Goal: Task Accomplishment & Management: Use online tool/utility

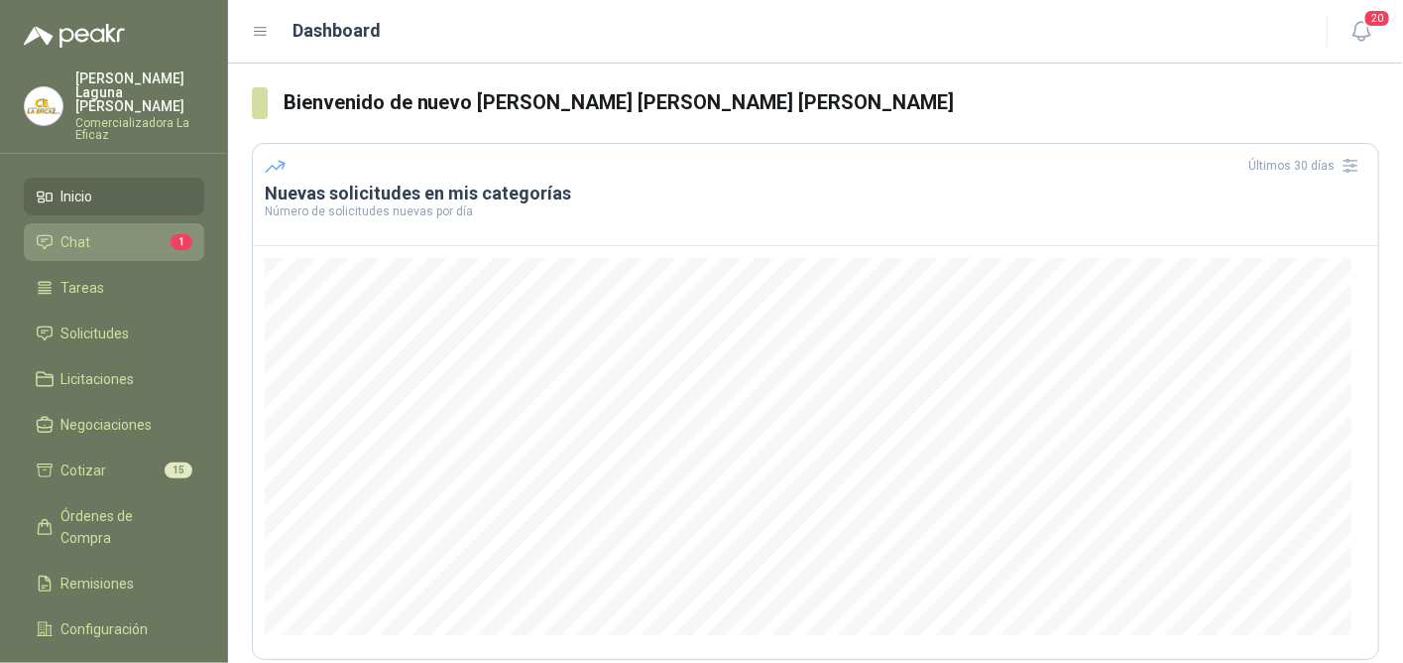
click at [102, 231] on li "Chat 1" at bounding box center [114, 242] width 157 height 22
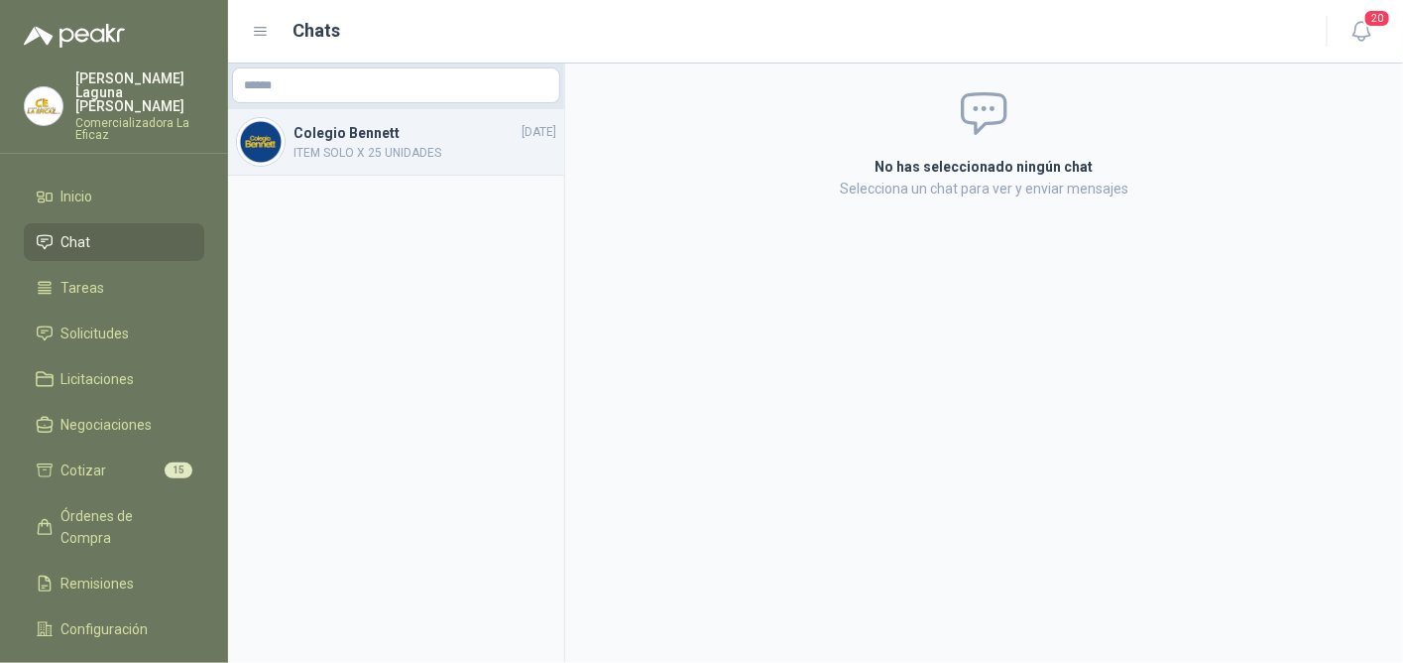
click at [366, 148] on span "ITEM SOLO X 25 UNIDADES" at bounding box center [425, 153] width 263 height 19
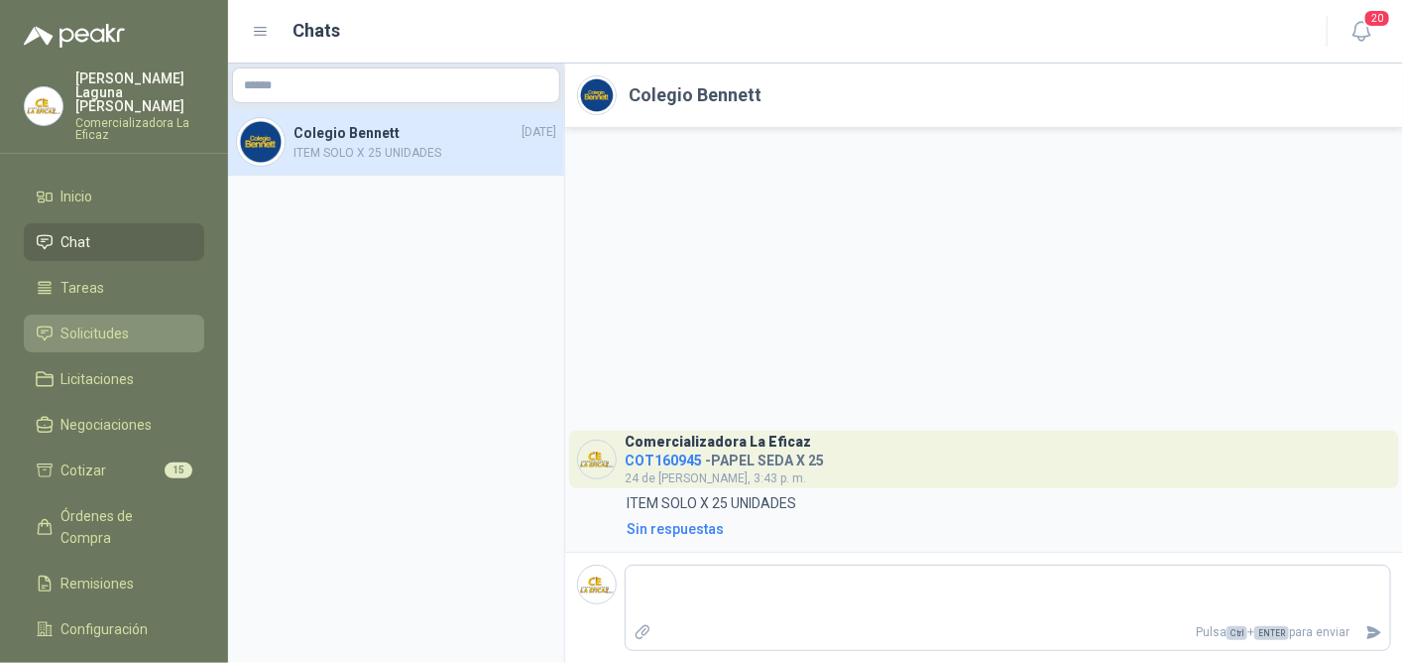
click at [117, 323] on span "Solicitudes" at bounding box center [95, 333] width 68 height 22
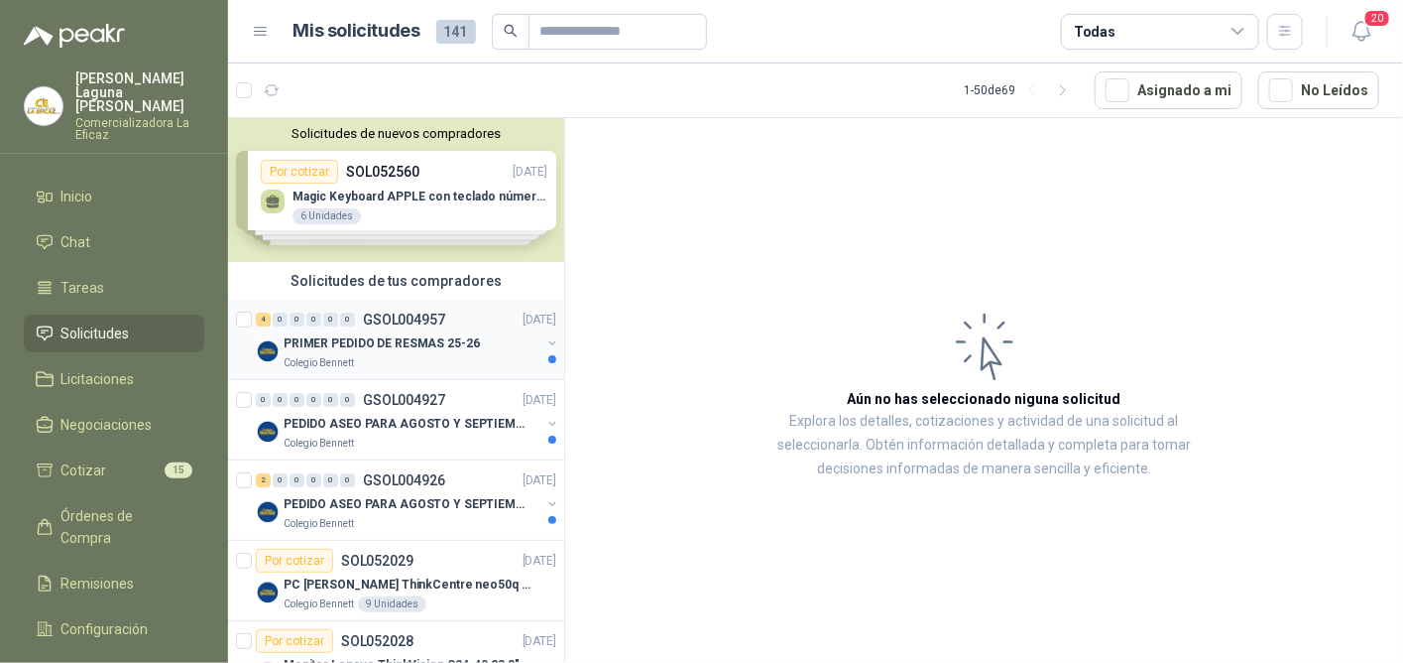
click at [388, 342] on p "PRIMER PEDIDO DE RESMAS 25-26" at bounding box center [382, 343] width 196 height 19
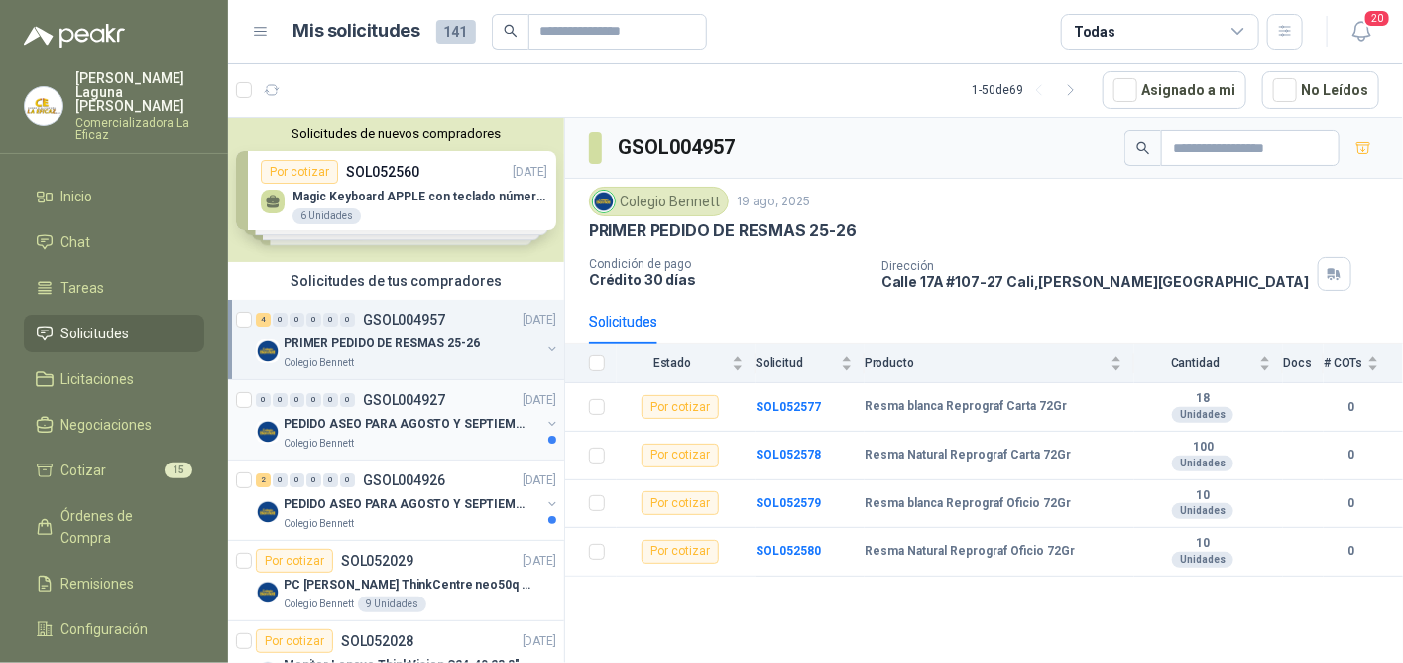
click at [382, 430] on p "PEDIDO ASEO PARA AGOSTO Y SEPTIEMBRE 2" at bounding box center [407, 424] width 247 height 19
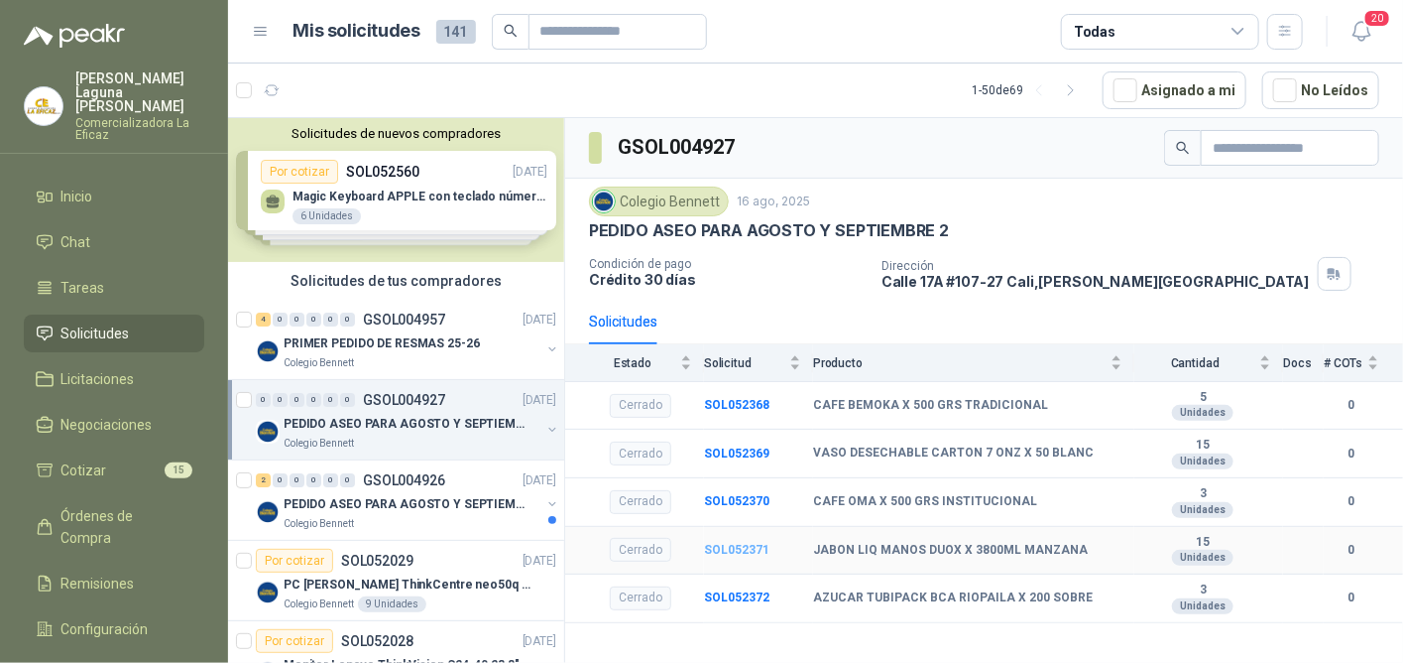
click at [738, 548] on b "SOL052371" at bounding box center [736, 550] width 65 height 14
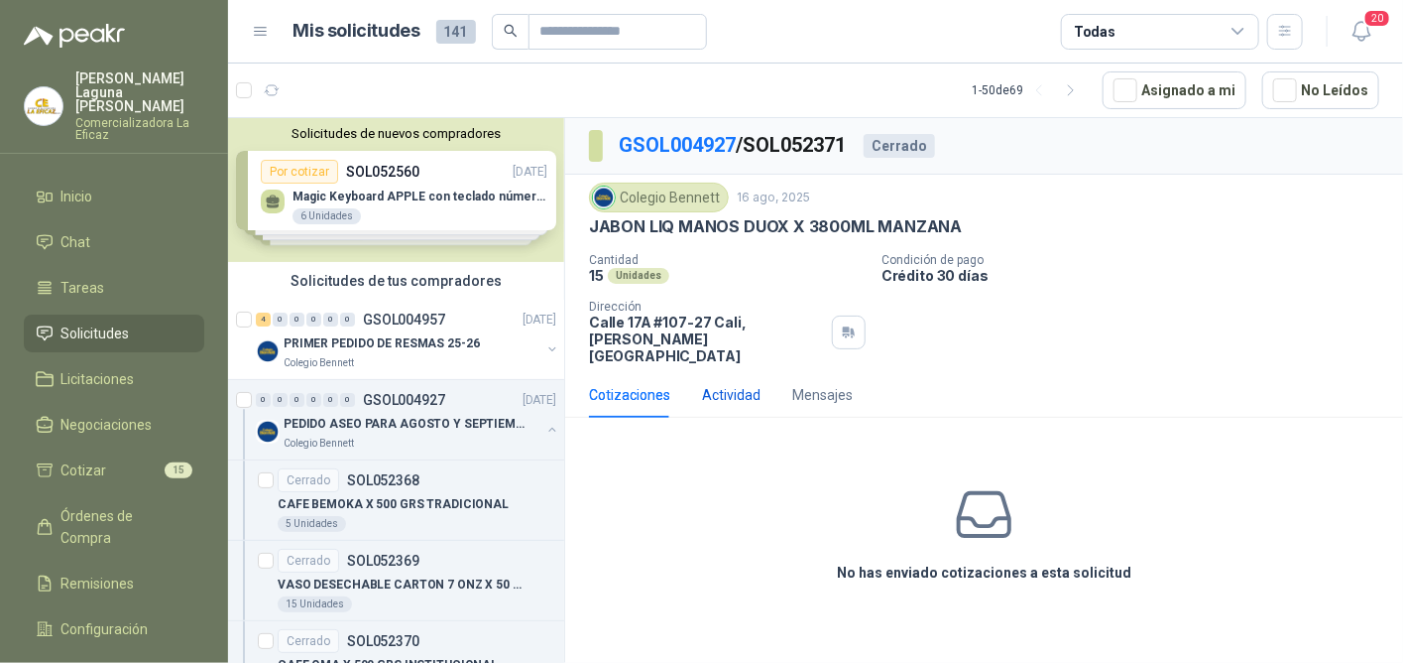
click at [742, 384] on div "Actividad" at bounding box center [731, 395] width 59 height 22
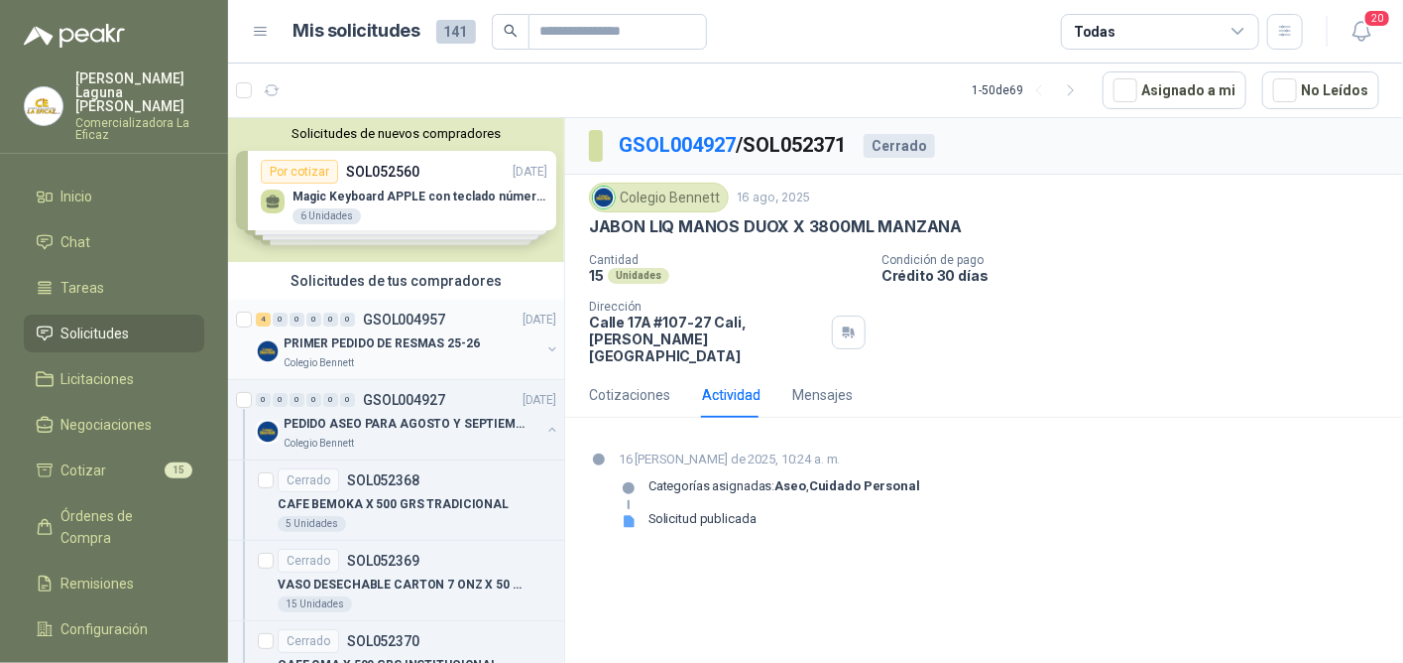
click at [349, 351] on p "PRIMER PEDIDO DE RESMAS 25-26" at bounding box center [382, 343] width 196 height 19
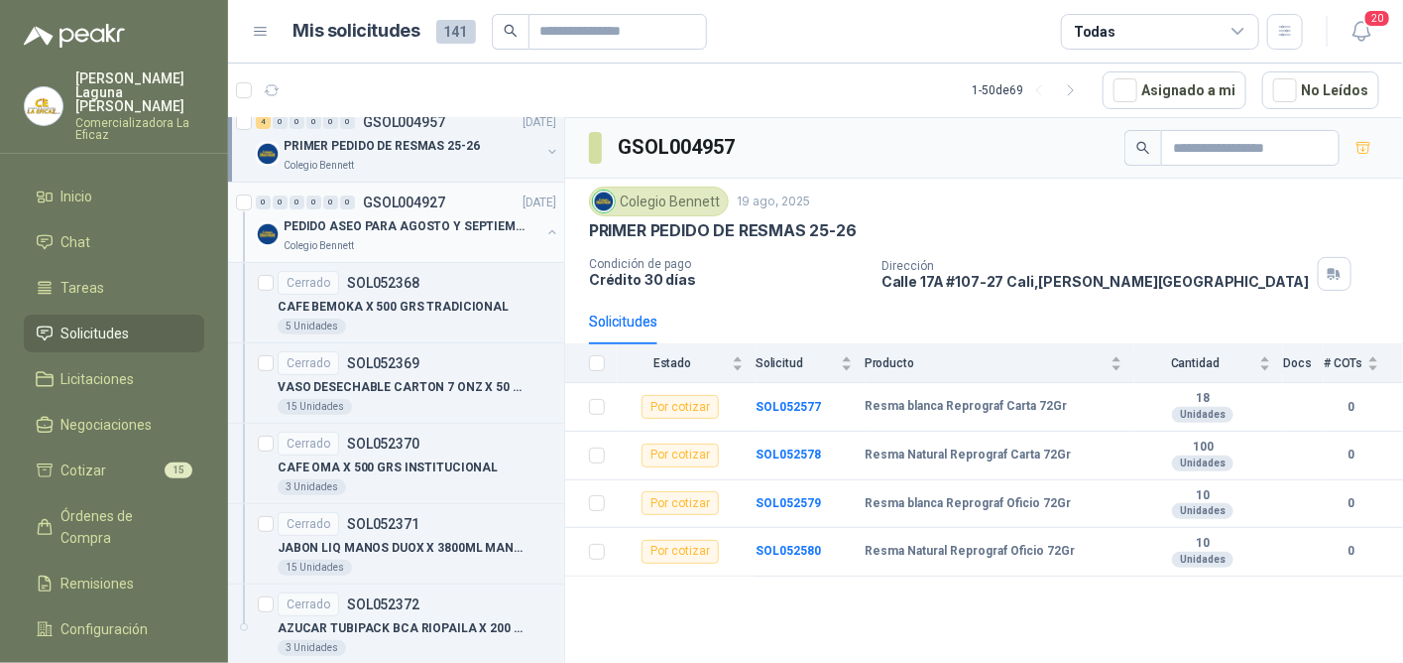
scroll to position [198, 0]
click at [778, 401] on b "SOL052577" at bounding box center [788, 407] width 65 height 14
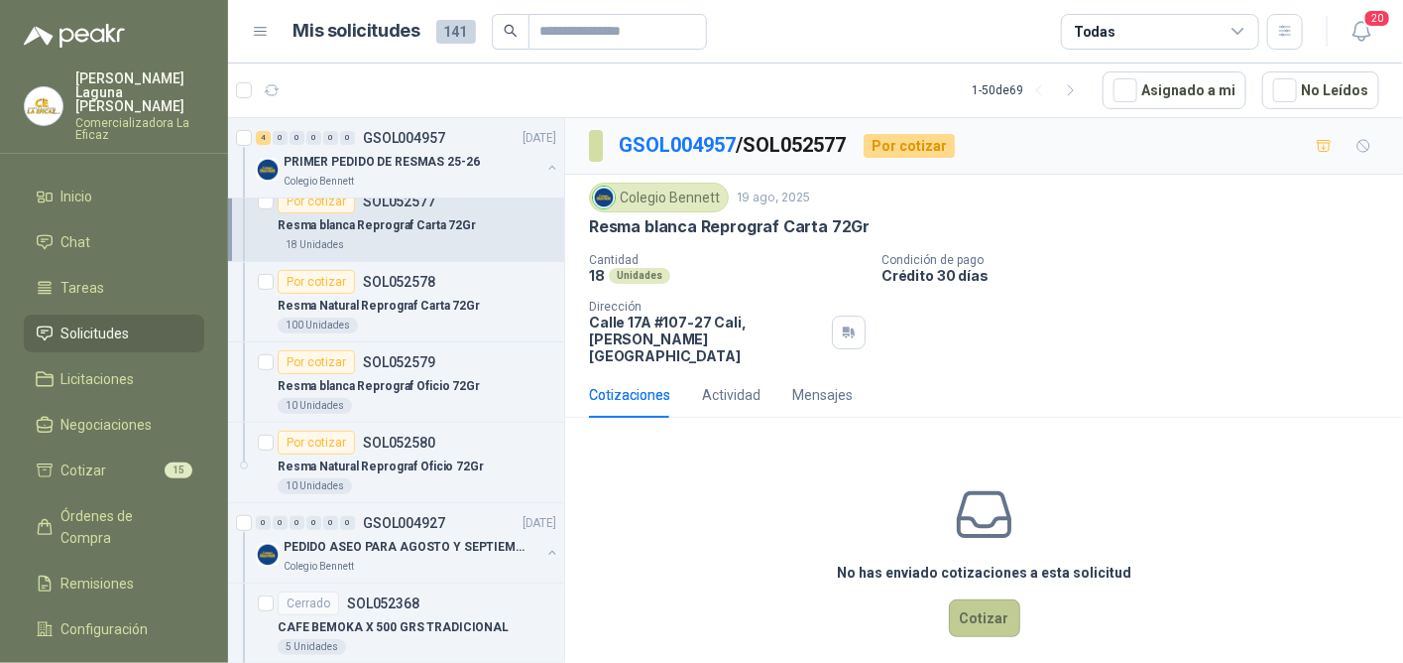
click at [977, 603] on button "Cotizar" at bounding box center [984, 618] width 71 height 38
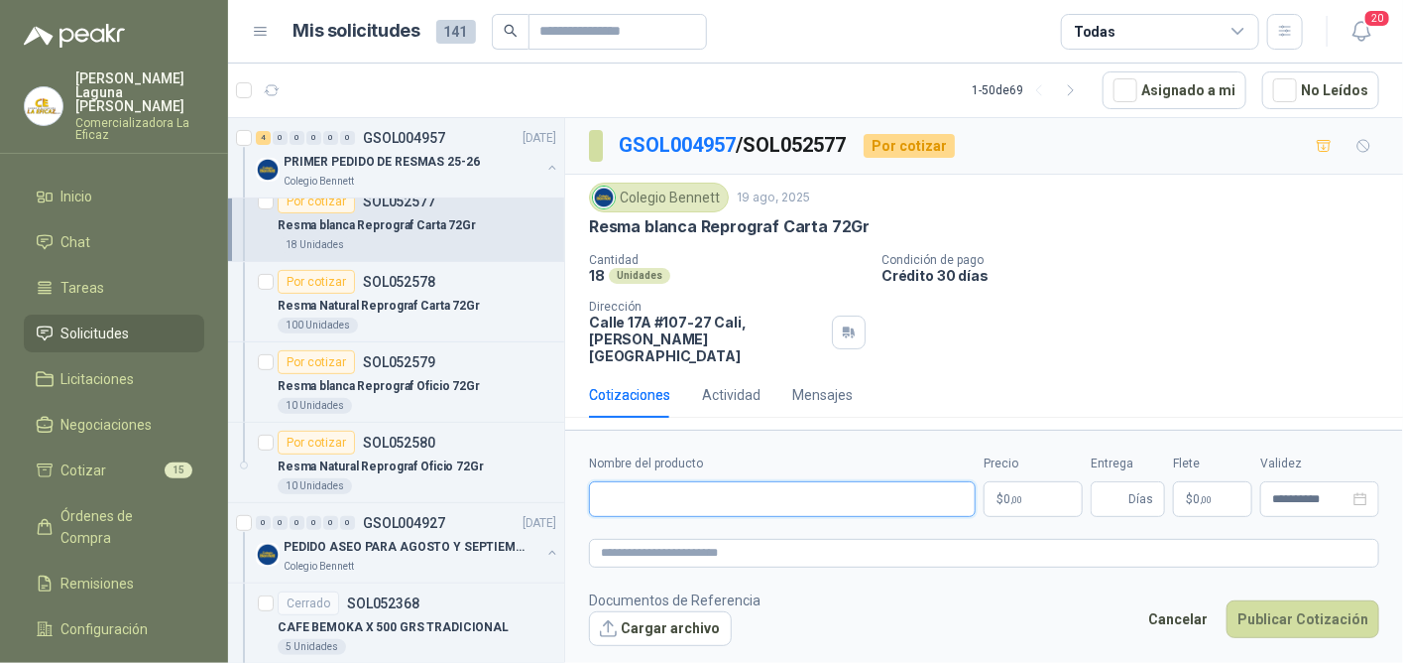
click at [639, 482] on input "Nombre del producto" at bounding box center [782, 499] width 387 height 36
type input "**********"
click at [1032, 486] on p "$ 0 ,00" at bounding box center [1033, 499] width 99 height 36
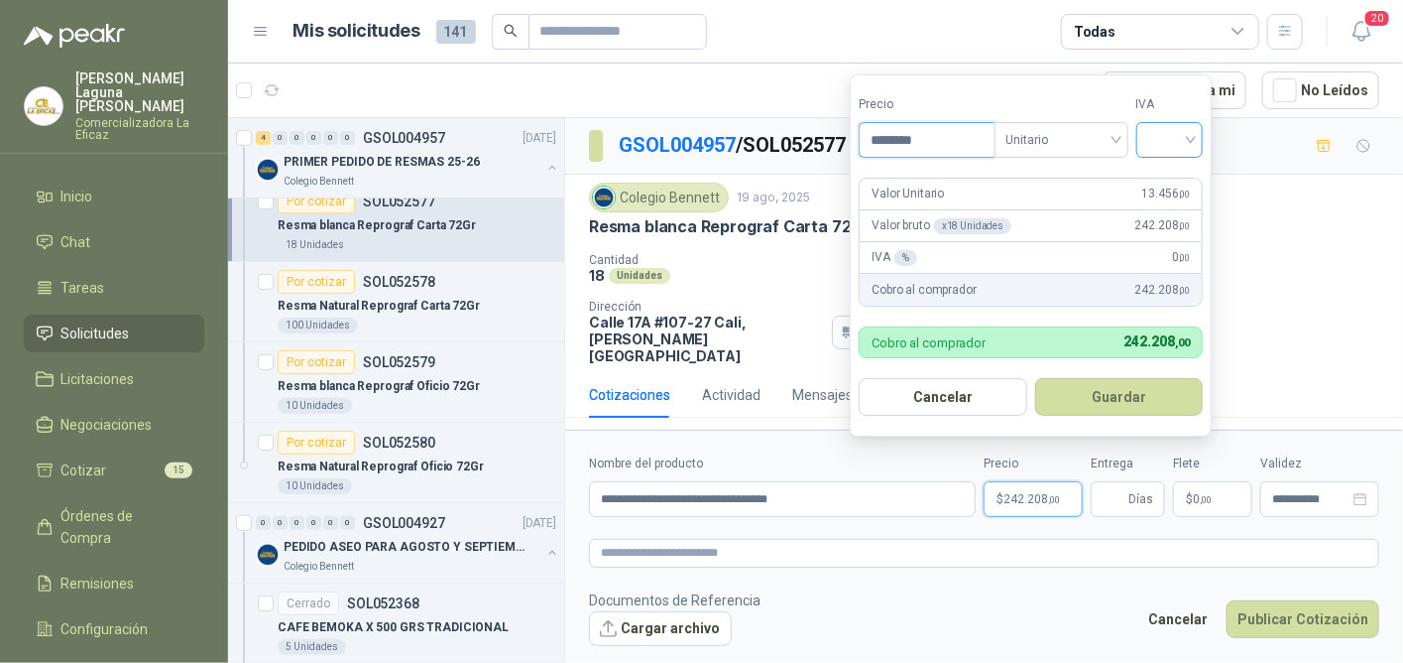
type input "********"
click at [1173, 132] on input "search" at bounding box center [1171, 138] width 44 height 30
click at [1173, 178] on div "19%" at bounding box center [1174, 183] width 37 height 22
click at [1122, 400] on button "Guardar" at bounding box center [1122, 397] width 171 height 38
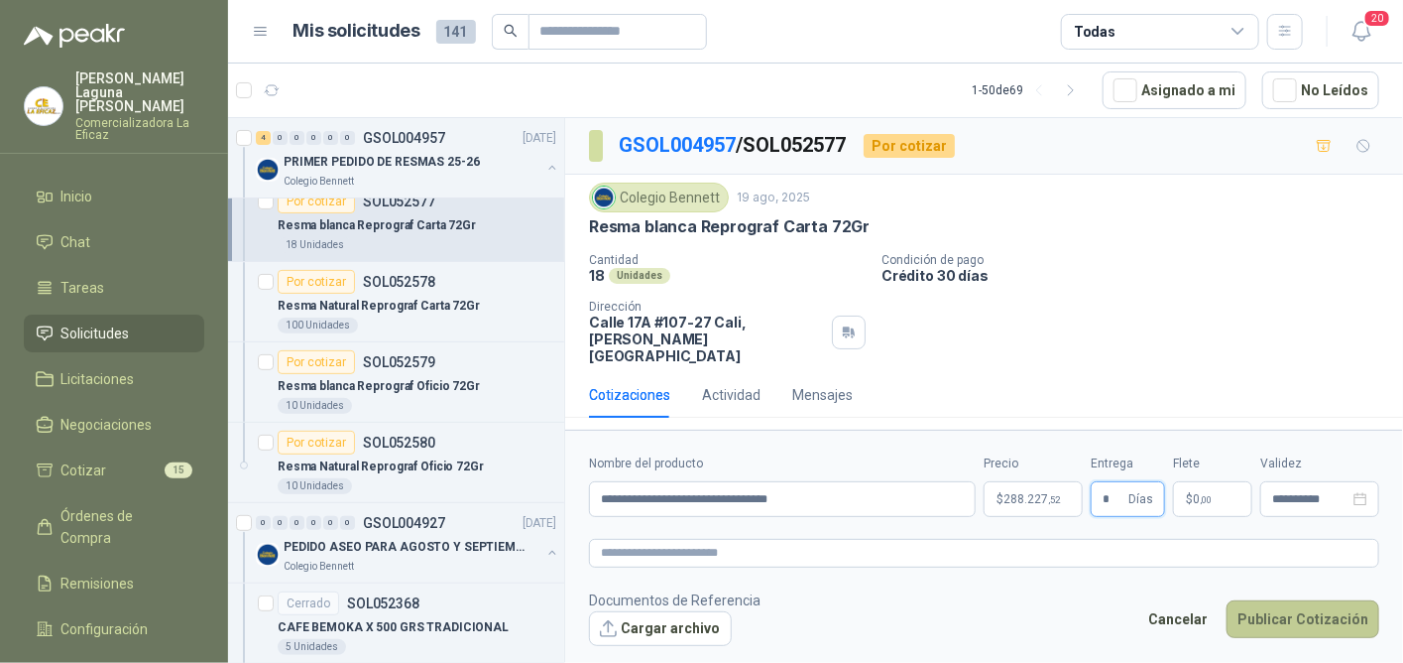
type input "*"
click at [1317, 600] on button "Publicar Cotización" at bounding box center [1303, 619] width 153 height 38
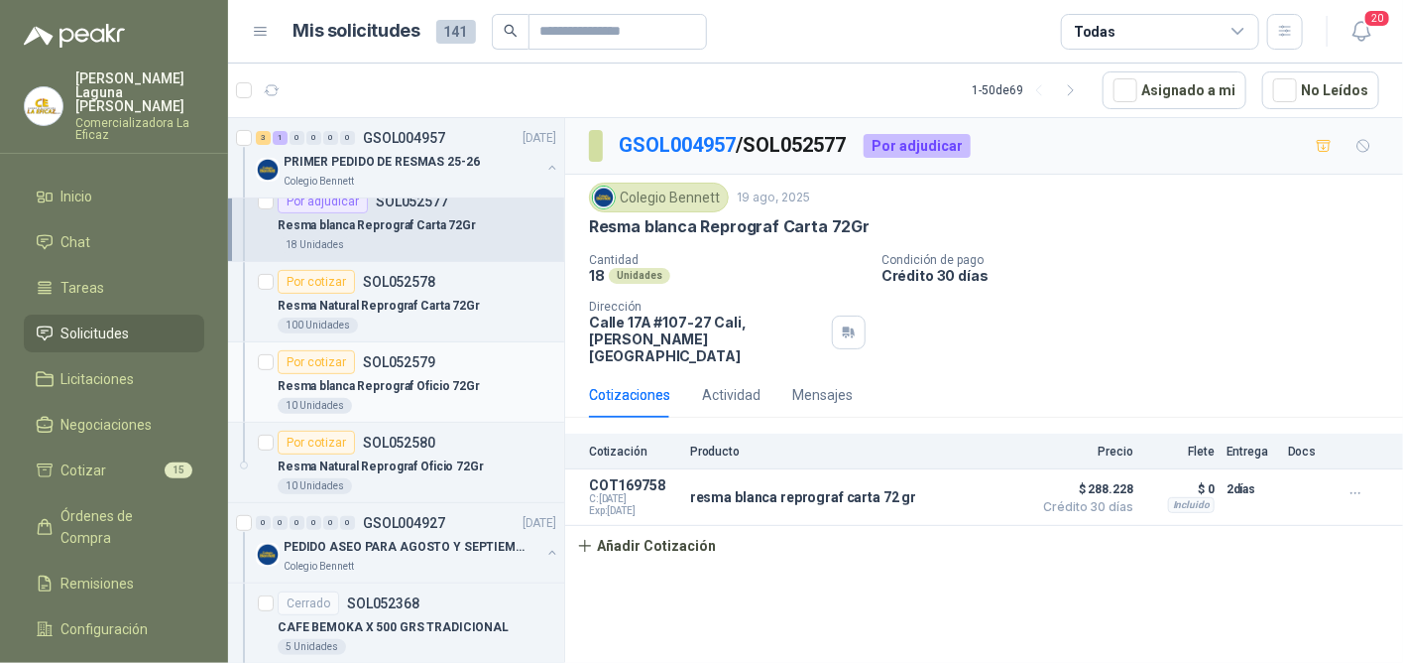
click at [394, 365] on p "SOL052579" at bounding box center [399, 362] width 72 height 14
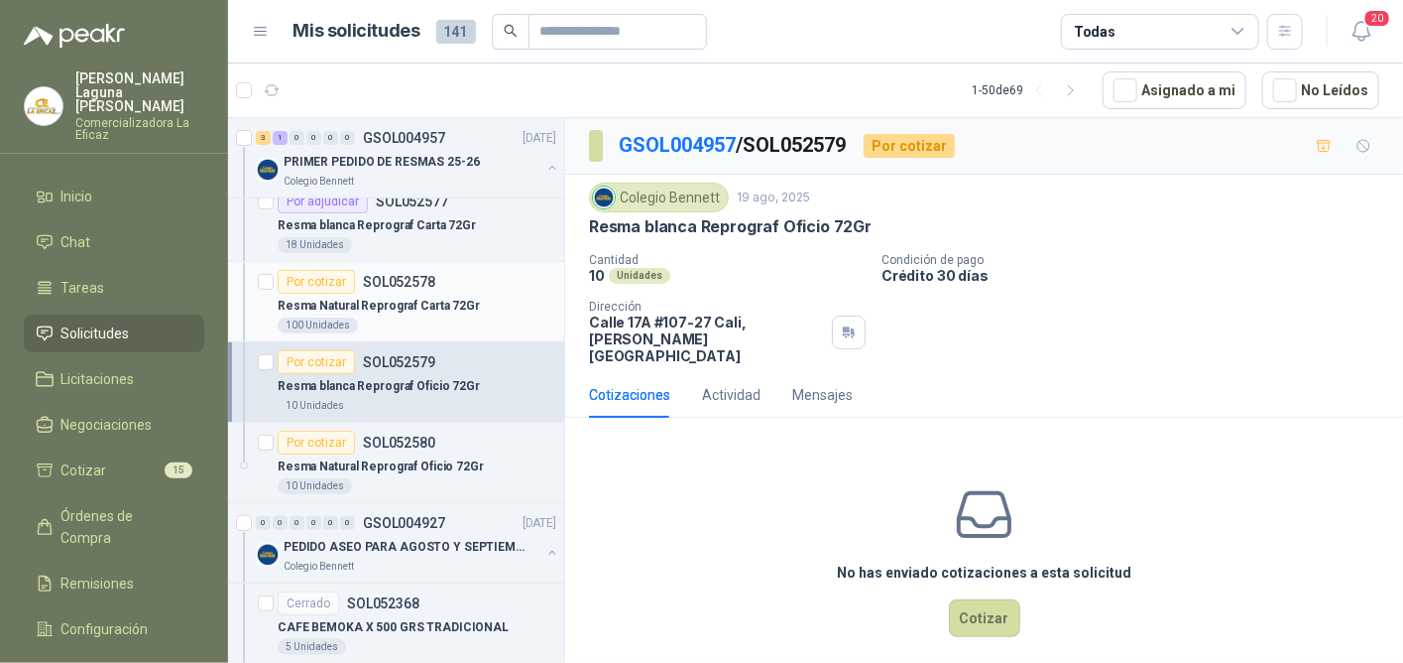
click at [348, 294] on div "Resma Natural Reprograf Carta 72Gr" at bounding box center [417, 306] width 279 height 24
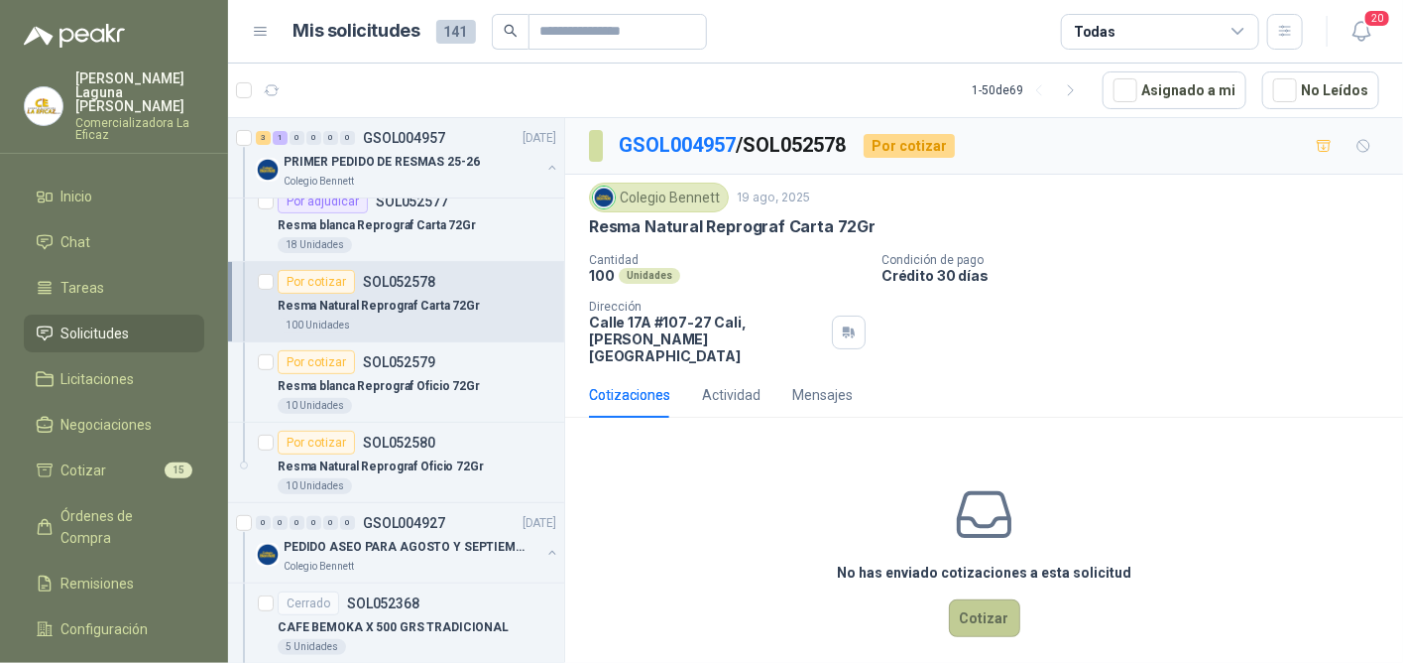
click at [966, 604] on button "Cotizar" at bounding box center [984, 618] width 71 height 38
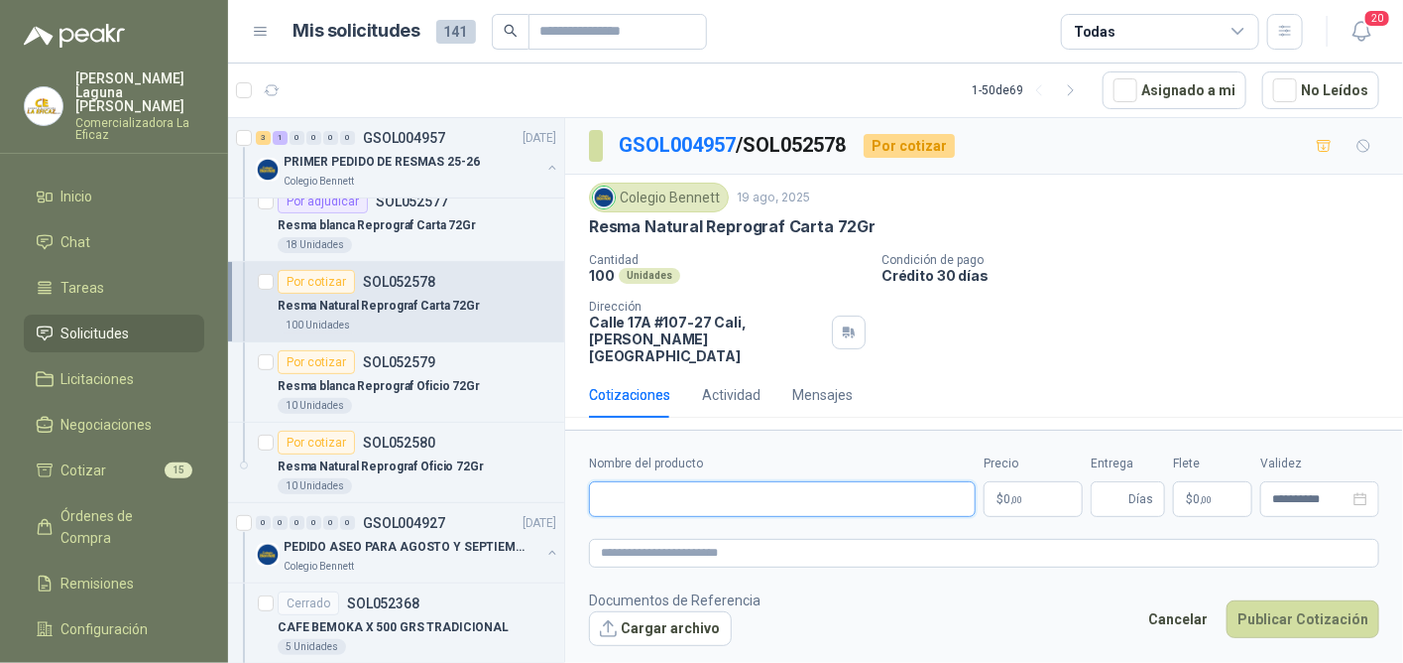
click at [662, 481] on input "Nombre del producto" at bounding box center [782, 499] width 387 height 36
type input "**********"
click at [1019, 494] on span ",00" at bounding box center [1017, 499] width 12 height 11
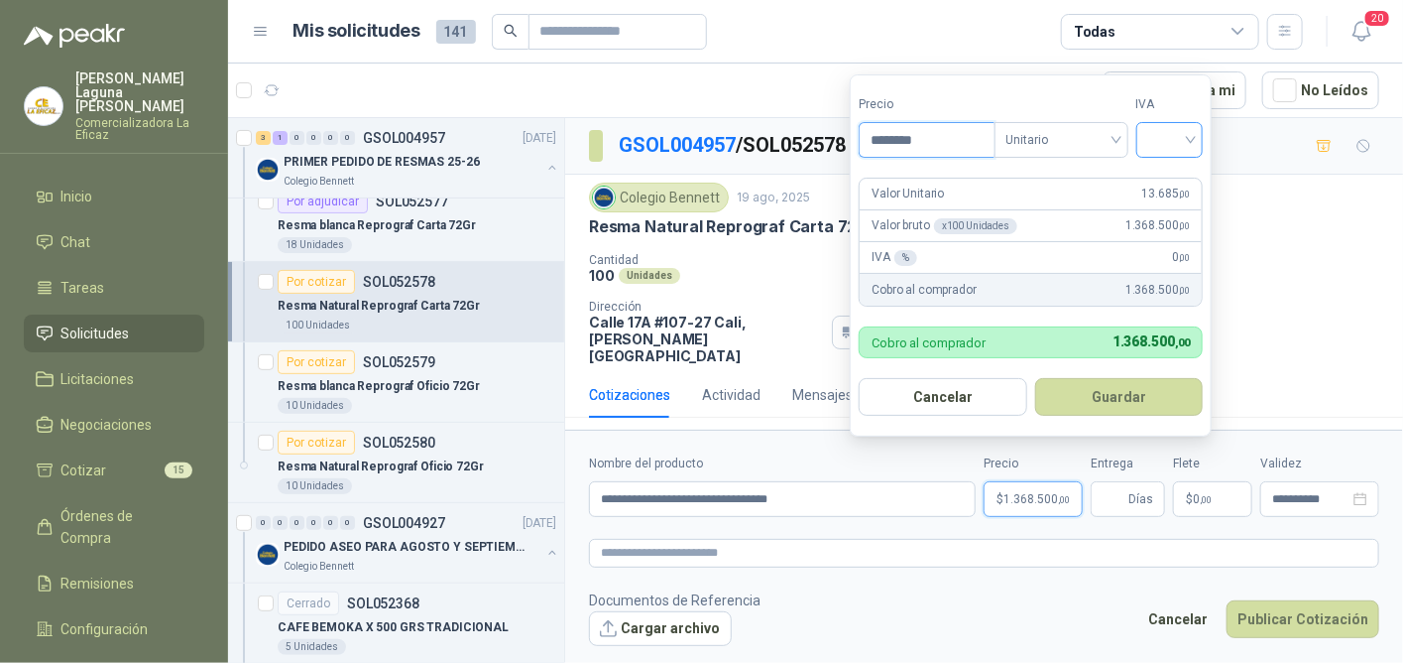
type input "********"
click at [1172, 139] on input "search" at bounding box center [1171, 138] width 44 height 30
click at [1167, 185] on div "19%" at bounding box center [1174, 183] width 37 height 22
click at [1102, 405] on button "Guardar" at bounding box center [1122, 397] width 171 height 38
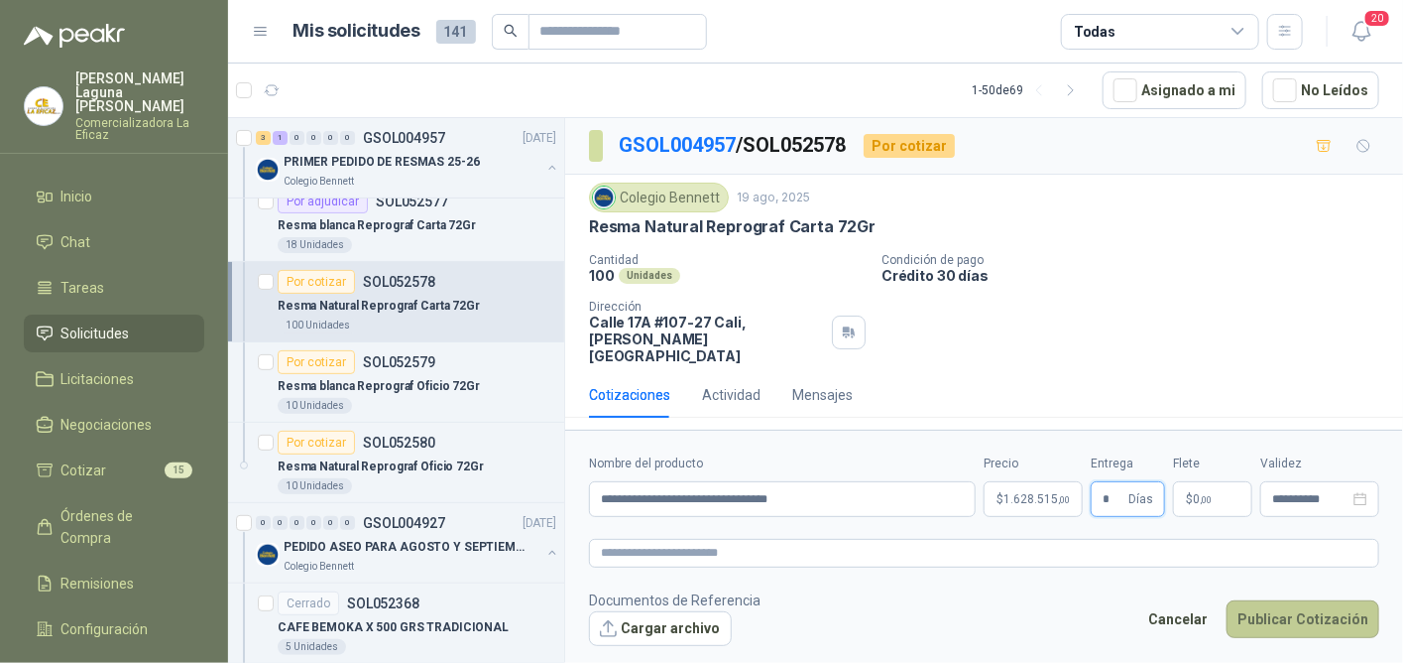
type input "*"
click at [1332, 600] on button "Publicar Cotización" at bounding box center [1303, 619] width 153 height 38
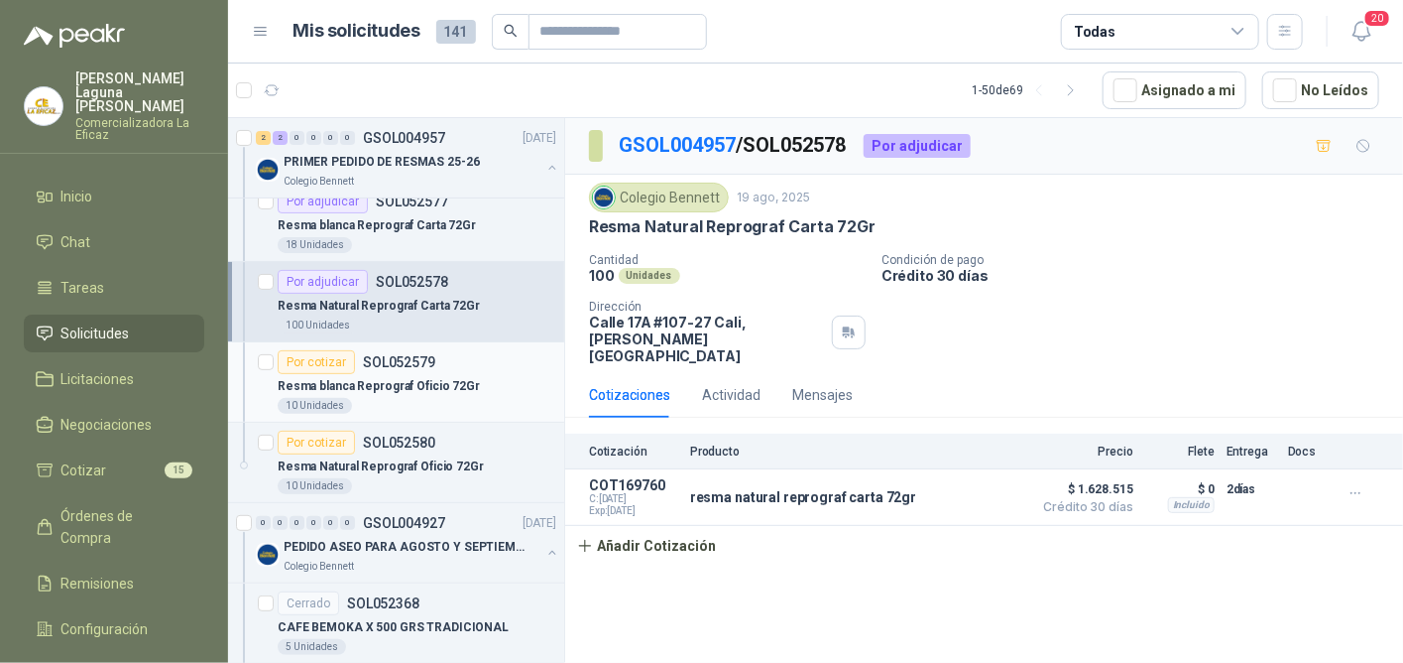
click at [434, 377] on p "Resma blanca Reprograf Oficio 72Gr" at bounding box center [379, 386] width 202 height 19
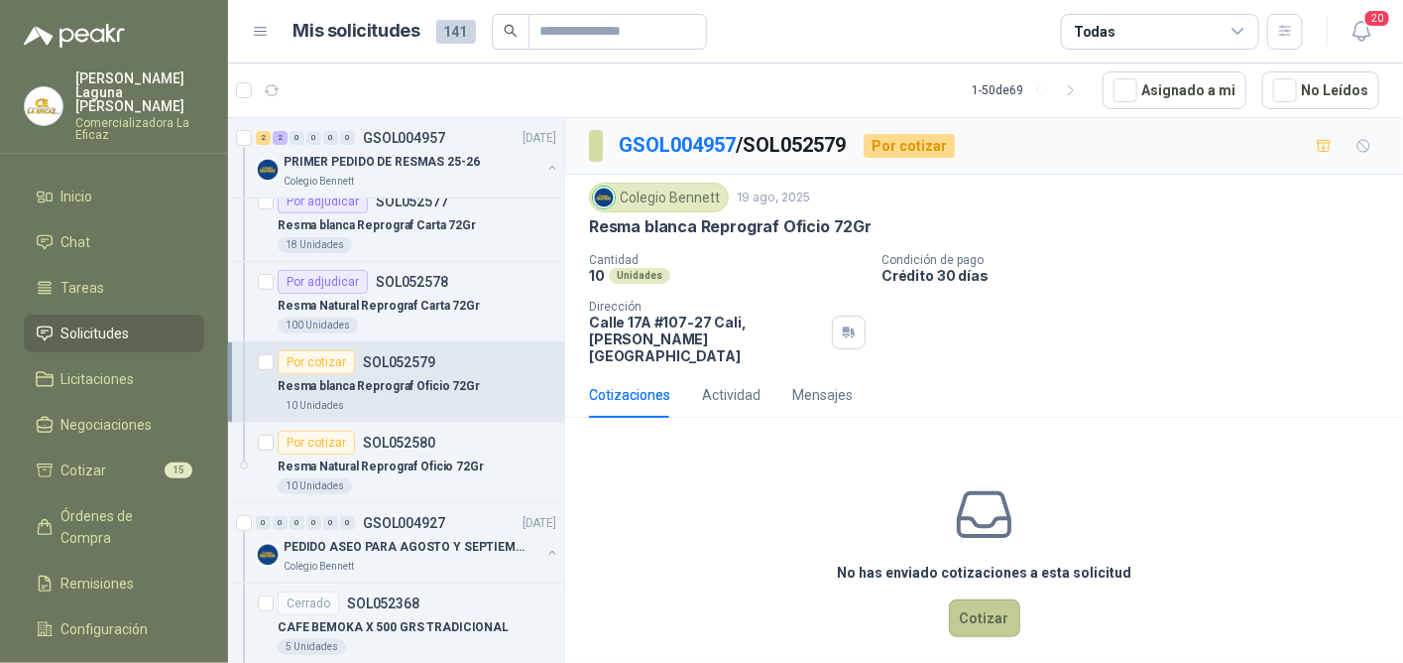
click at [985, 599] on button "Cotizar" at bounding box center [984, 618] width 71 height 38
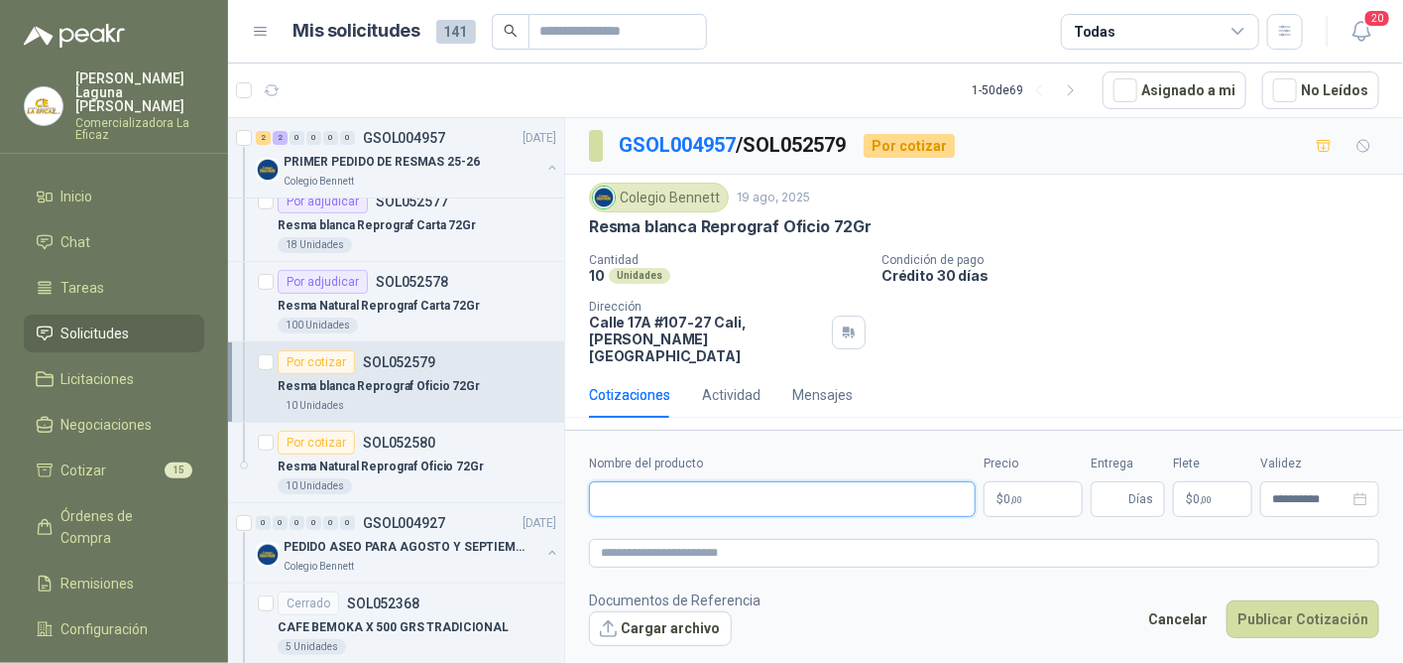
click at [671, 481] on input "Nombre del producto" at bounding box center [782, 499] width 387 height 36
type input "**********"
click at [1028, 481] on p "$ 0 ,00" at bounding box center [1033, 499] width 99 height 36
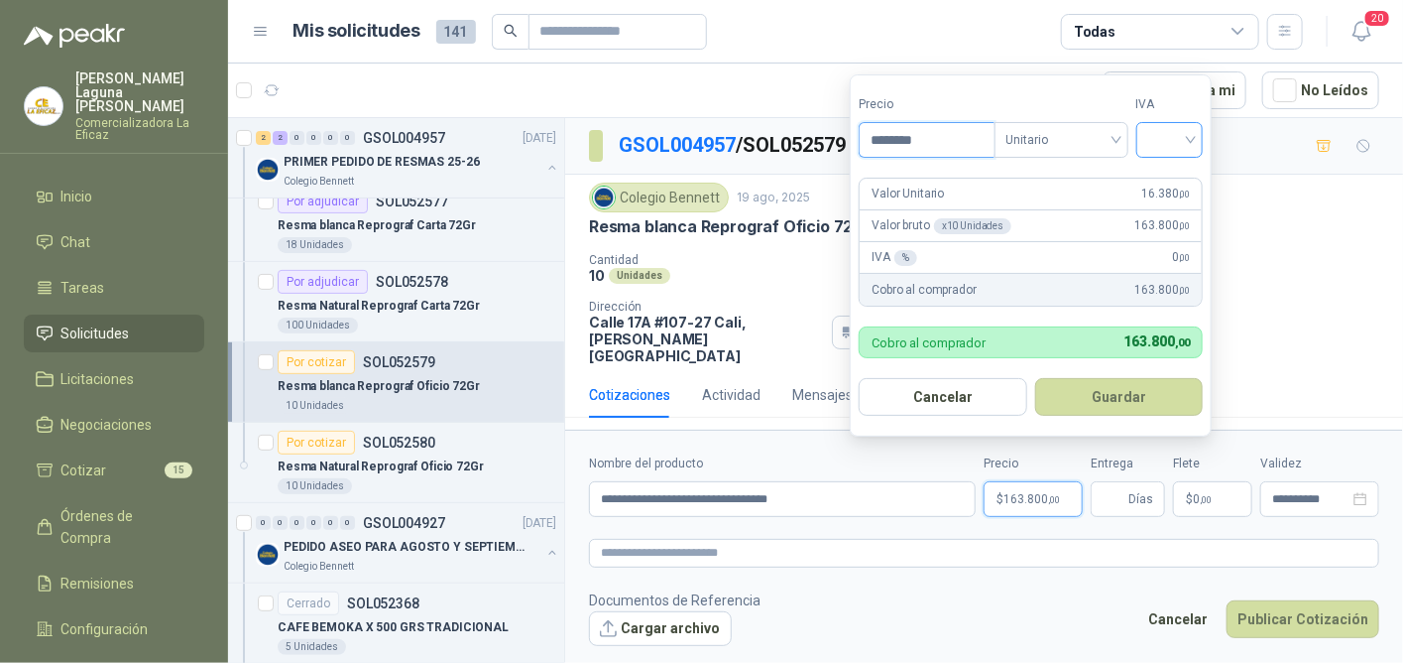
type input "********"
click at [1178, 130] on input "search" at bounding box center [1171, 138] width 44 height 30
click at [1176, 180] on div "19%" at bounding box center [1174, 183] width 37 height 22
click at [1119, 384] on button "Guardar" at bounding box center [1122, 397] width 171 height 38
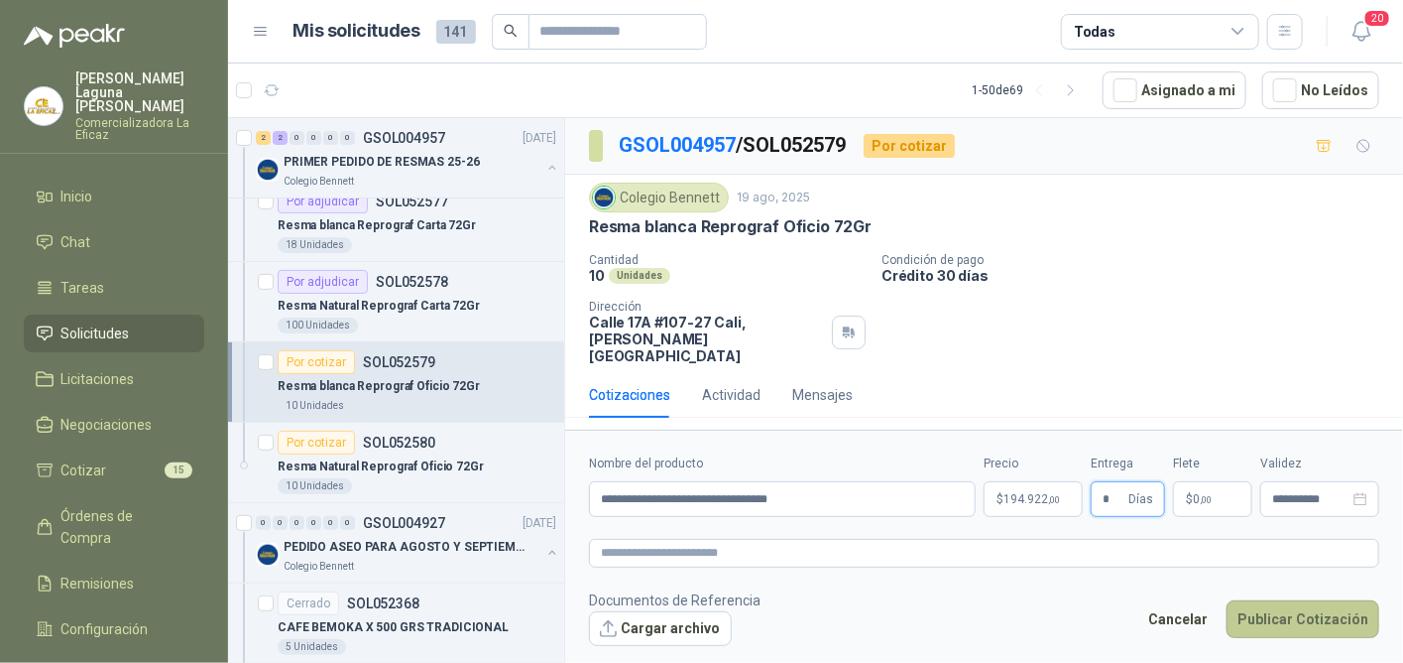
type input "*"
click at [1313, 600] on button "Publicar Cotización" at bounding box center [1303, 619] width 153 height 38
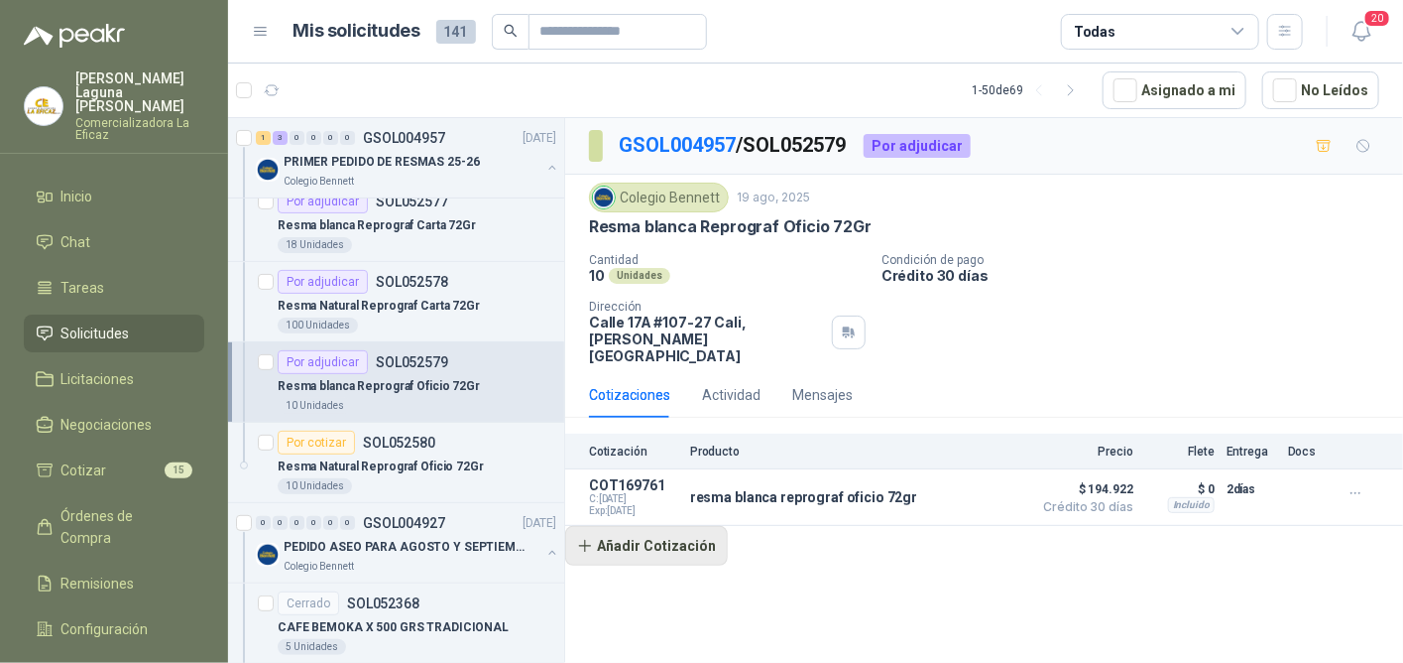
click at [650, 533] on button "Añadir Cotización" at bounding box center [646, 546] width 163 height 40
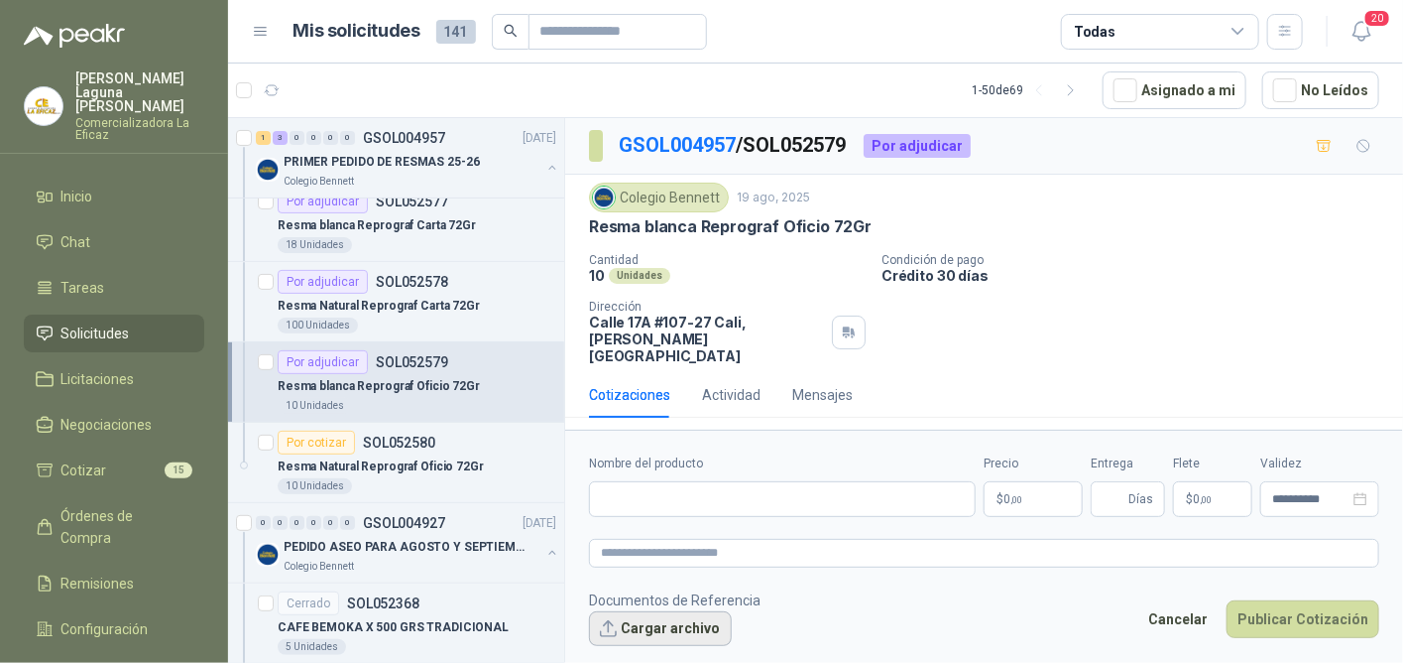
click at [680, 621] on button "Cargar archivo" at bounding box center [660, 629] width 143 height 36
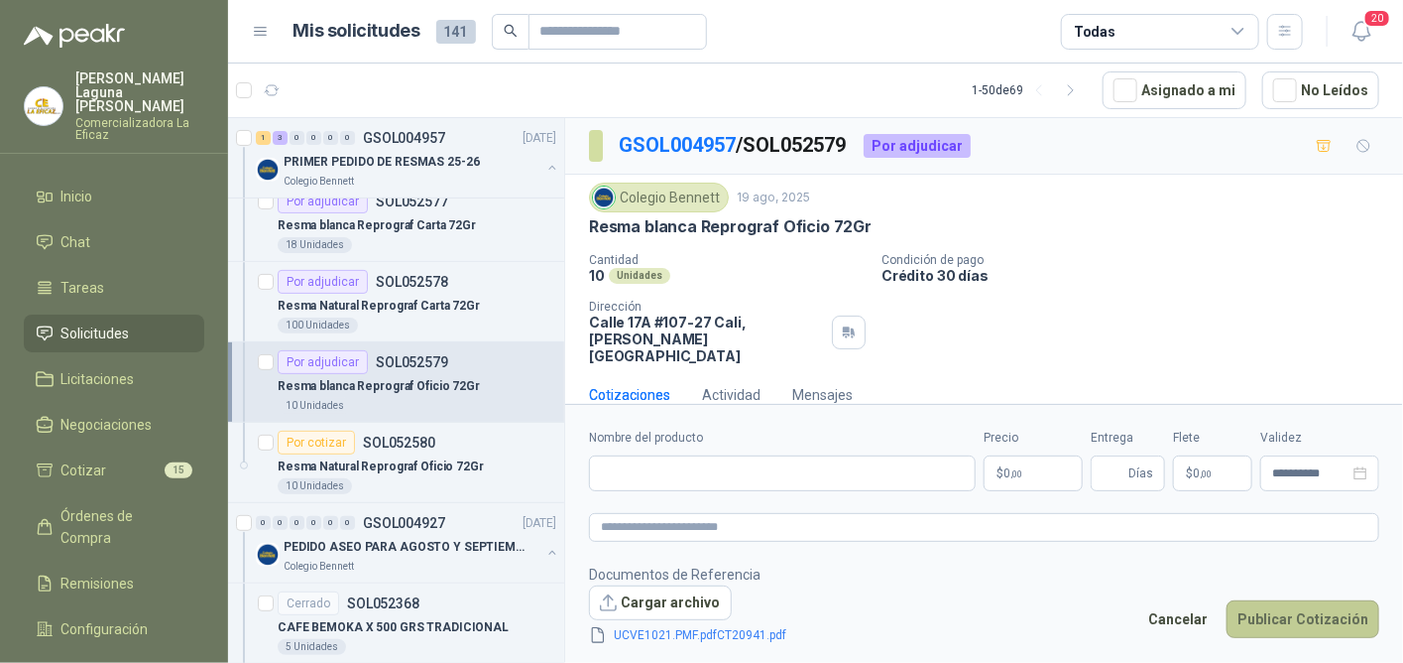
click at [1323, 618] on button "Publicar Cotización" at bounding box center [1303, 619] width 153 height 38
click at [895, 582] on footer "Documentos de Referencia Cargar archivo UCVE1021.PMF.pdfCT20941.pdf Cancelar Pu…" at bounding box center [984, 604] width 790 height 83
click at [406, 364] on p "SOL052579" at bounding box center [412, 362] width 72 height 14
click at [338, 379] on p "Resma blanca Reprograf Oficio 72Gr" at bounding box center [379, 386] width 202 height 19
click at [324, 297] on p "Resma Natural Reprograf Carta 72Gr" at bounding box center [379, 306] width 202 height 19
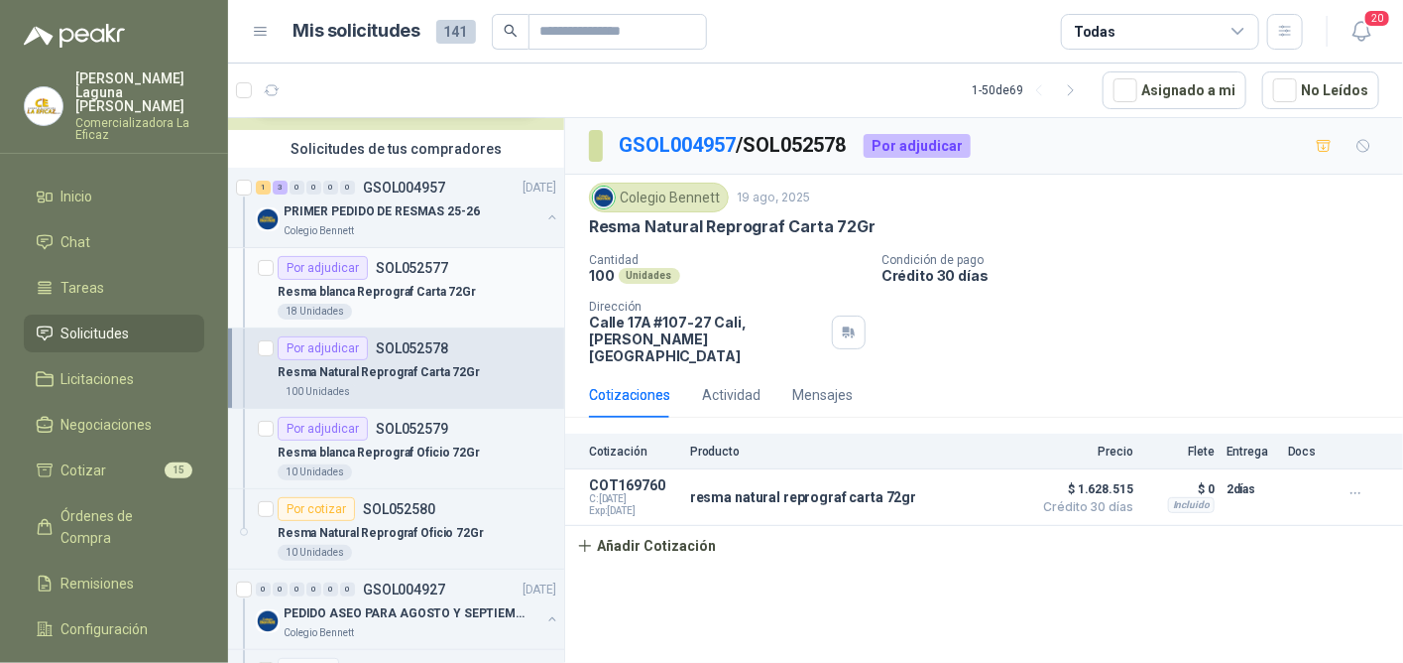
scroll to position [99, 0]
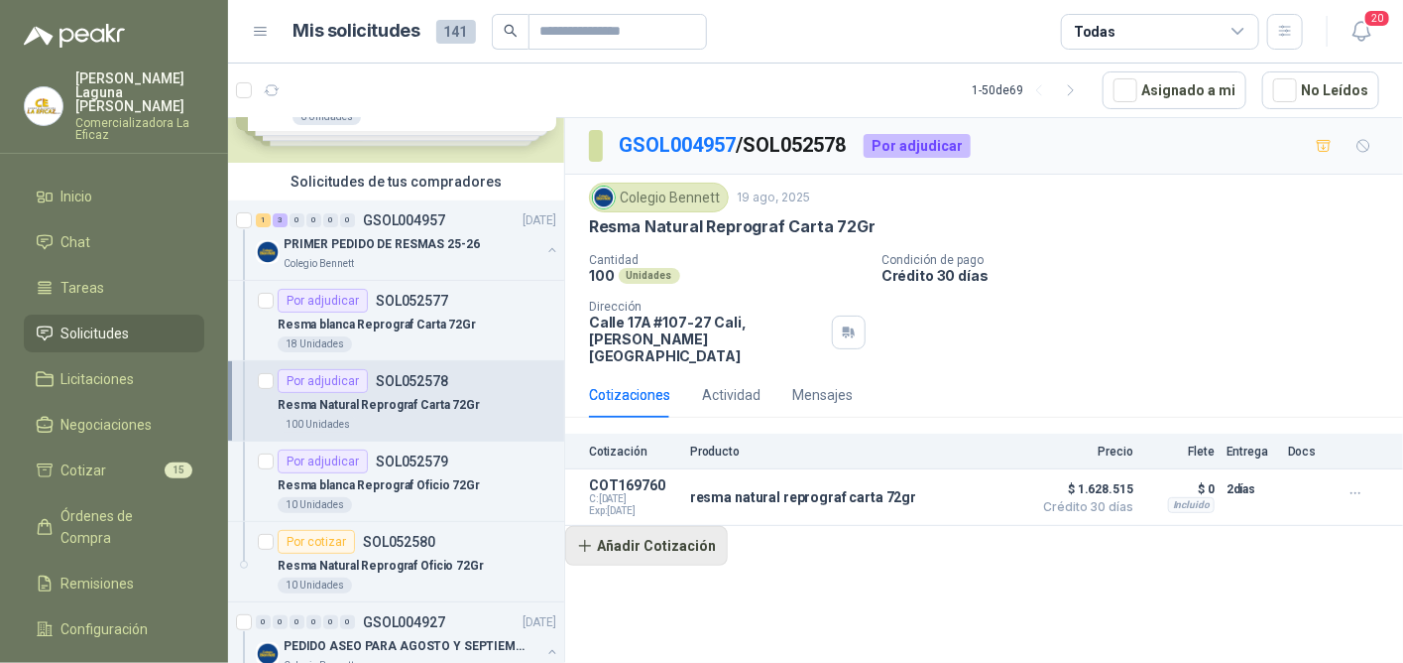
click at [676, 533] on button "Añadir Cotización" at bounding box center [646, 546] width 163 height 40
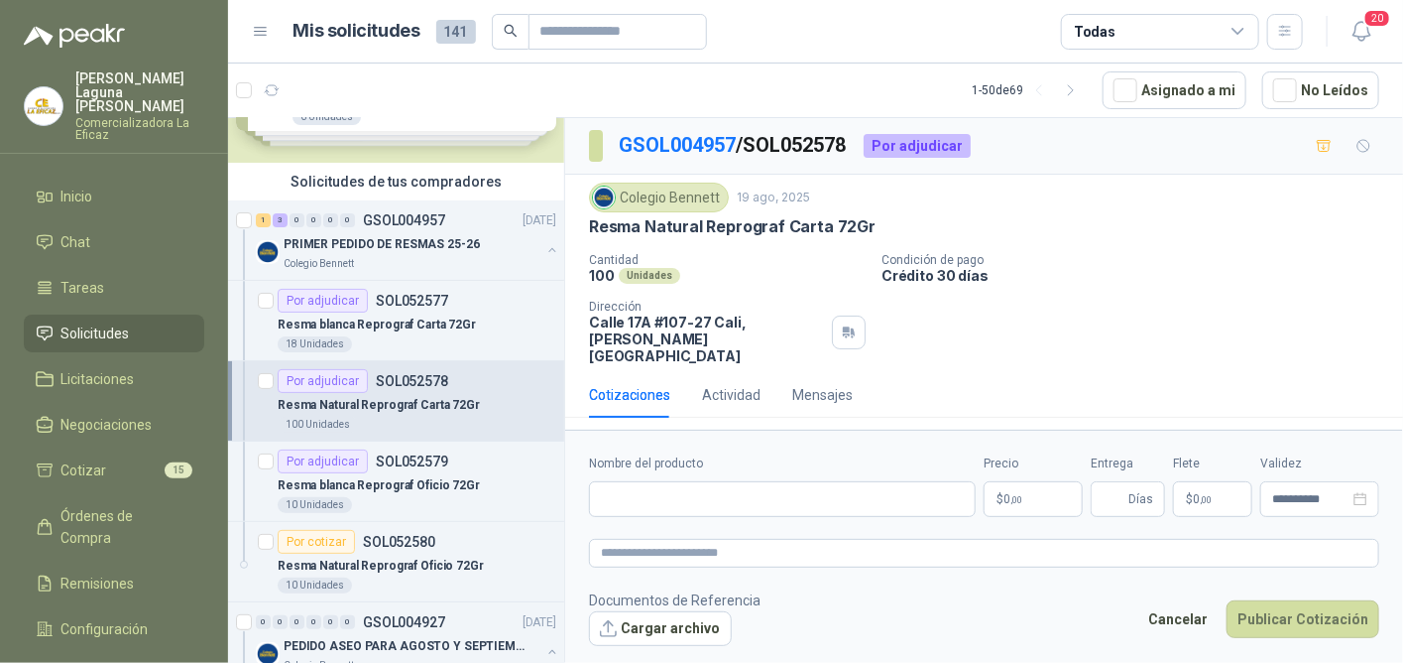
click at [355, 388] on div "Por adjudicar" at bounding box center [323, 381] width 90 height 24
click at [372, 324] on p "Resma blanca Reprograf Carta 72Gr" at bounding box center [377, 324] width 198 height 19
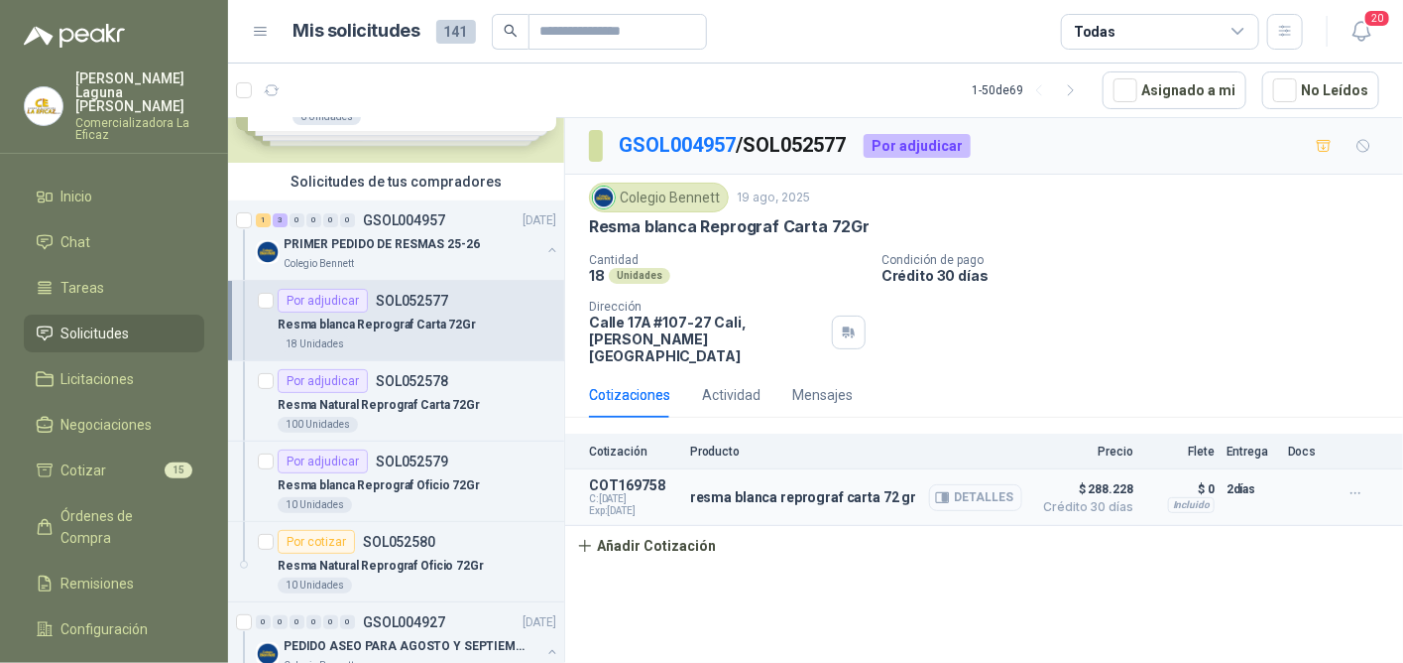
click at [997, 484] on button "Detalles" at bounding box center [975, 497] width 93 height 27
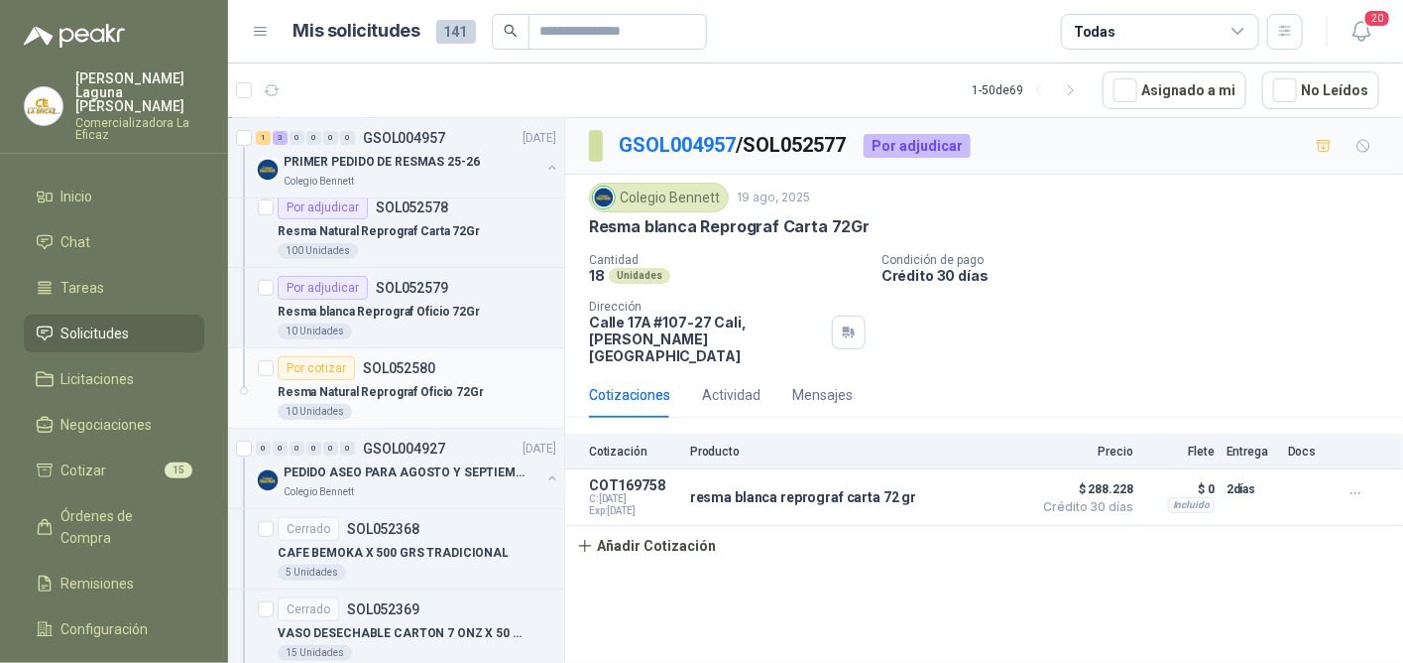
scroll to position [298, 0]
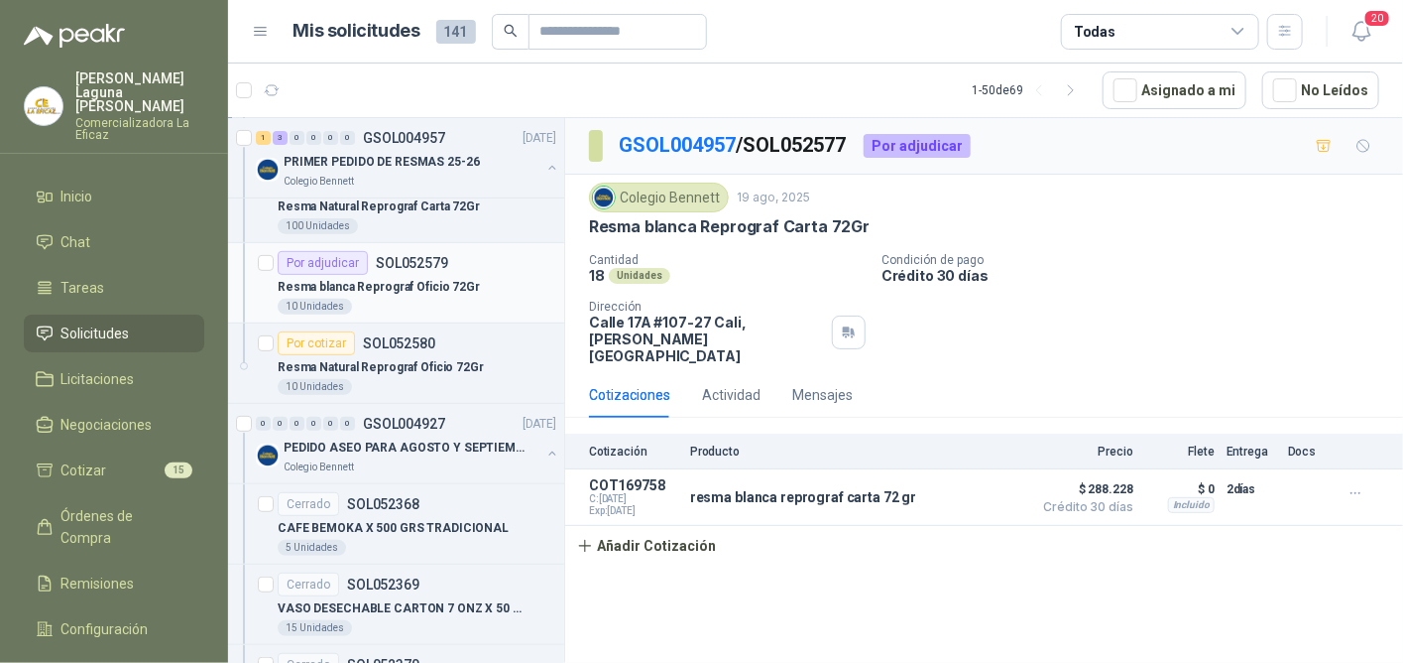
click at [356, 270] on div "Por adjudicar" at bounding box center [323, 263] width 90 height 24
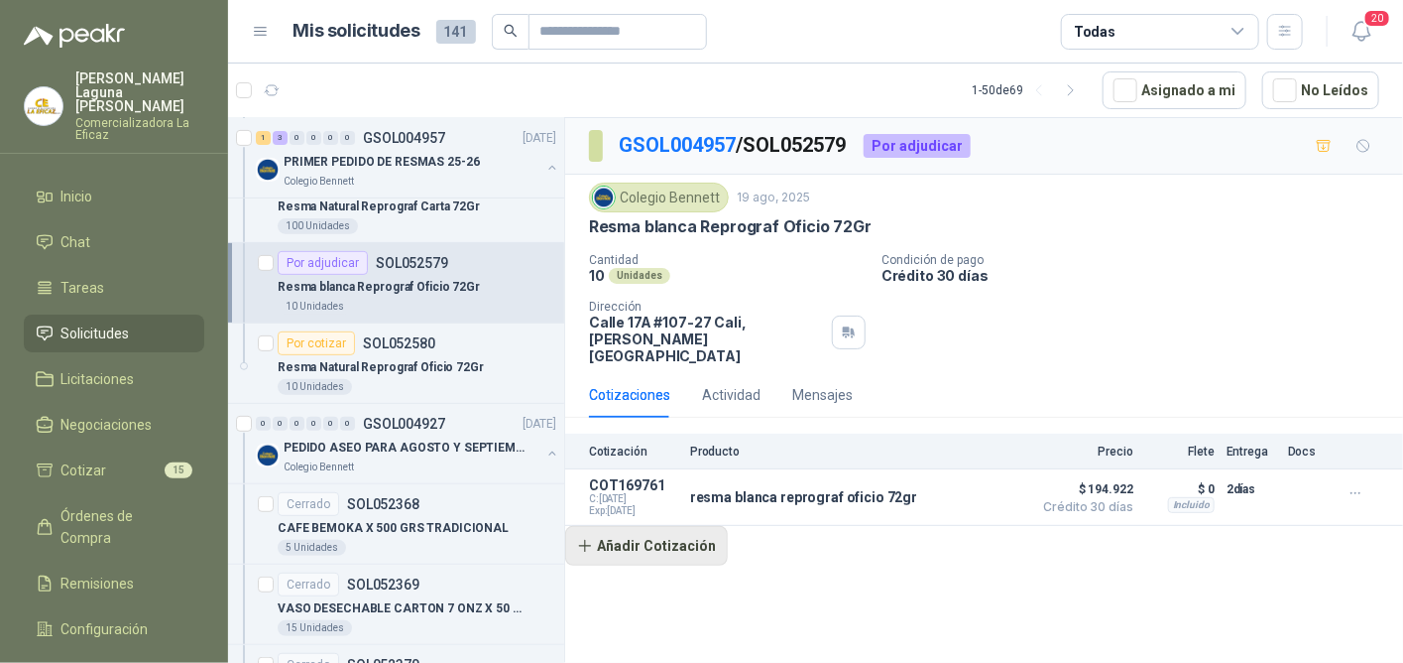
click at [674, 527] on button "Añadir Cotización" at bounding box center [646, 546] width 163 height 40
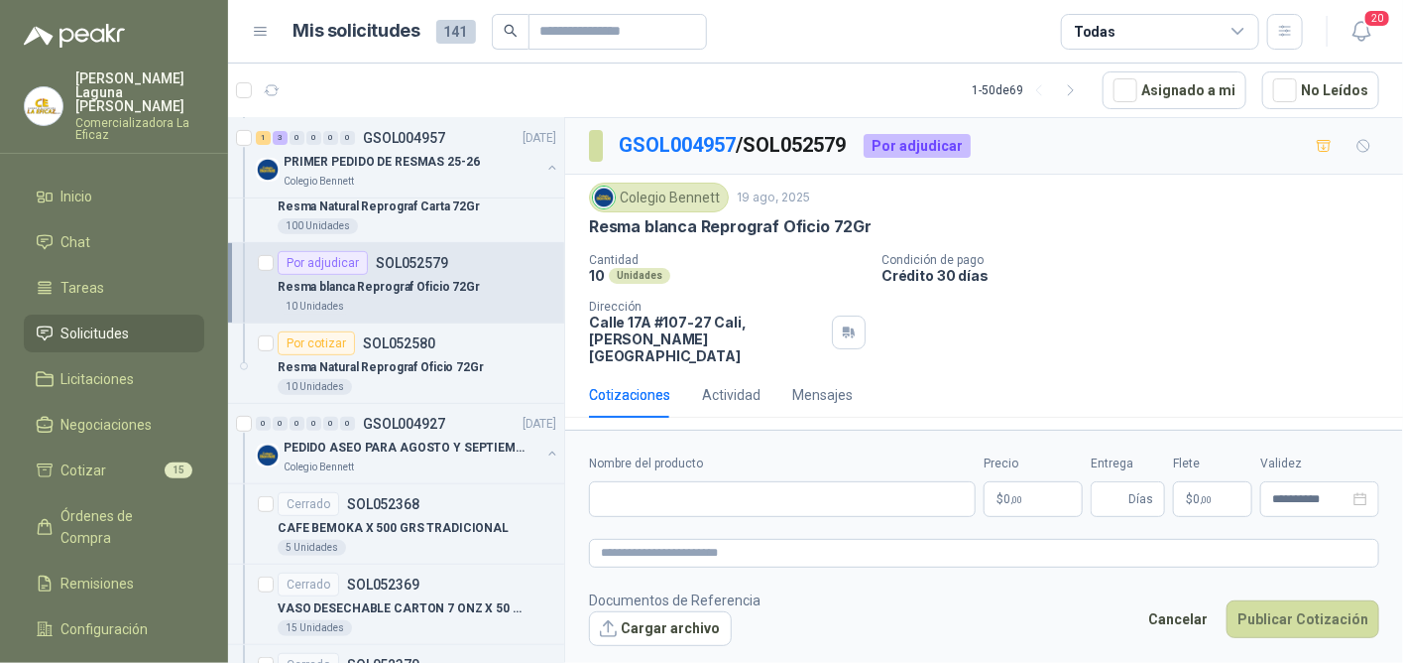
click at [1157, 240] on div "Colegio [PERSON_NAME] 19 ago, 2025 [PERSON_NAME] Reprograf Oficio 72Gr Cantidad…" at bounding box center [984, 273] width 790 height 182
click at [97, 185] on li "Inicio" at bounding box center [114, 196] width 157 height 22
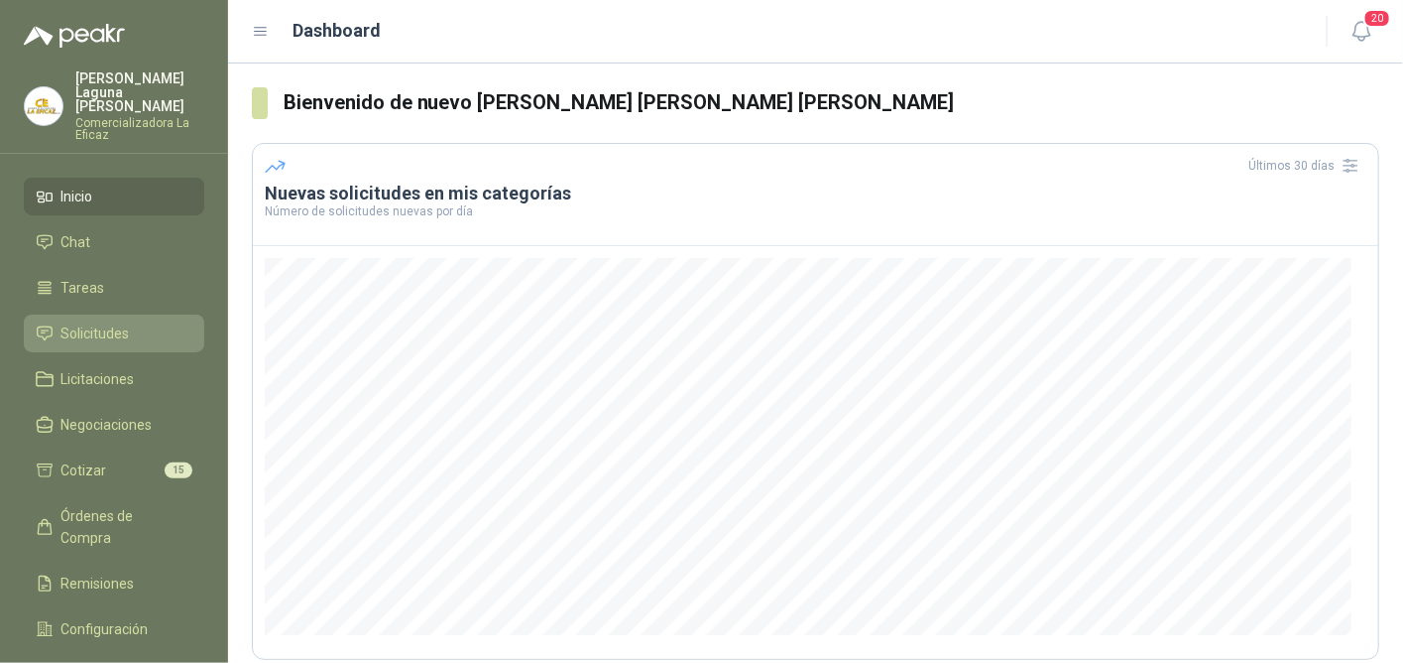
click at [126, 323] on span "Solicitudes" at bounding box center [95, 333] width 68 height 22
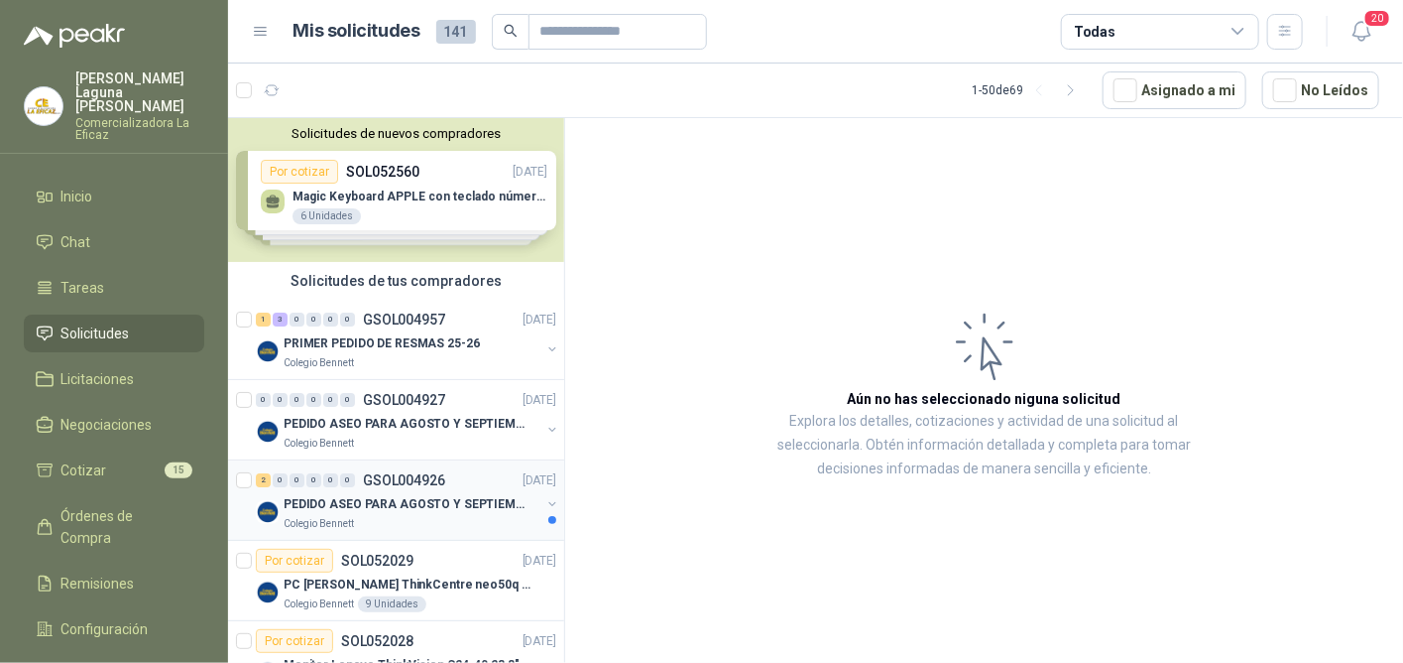
click at [445, 495] on p "PEDIDO ASEO PARA AGOSTO Y SEPTIEMBRE" at bounding box center [407, 504] width 247 height 19
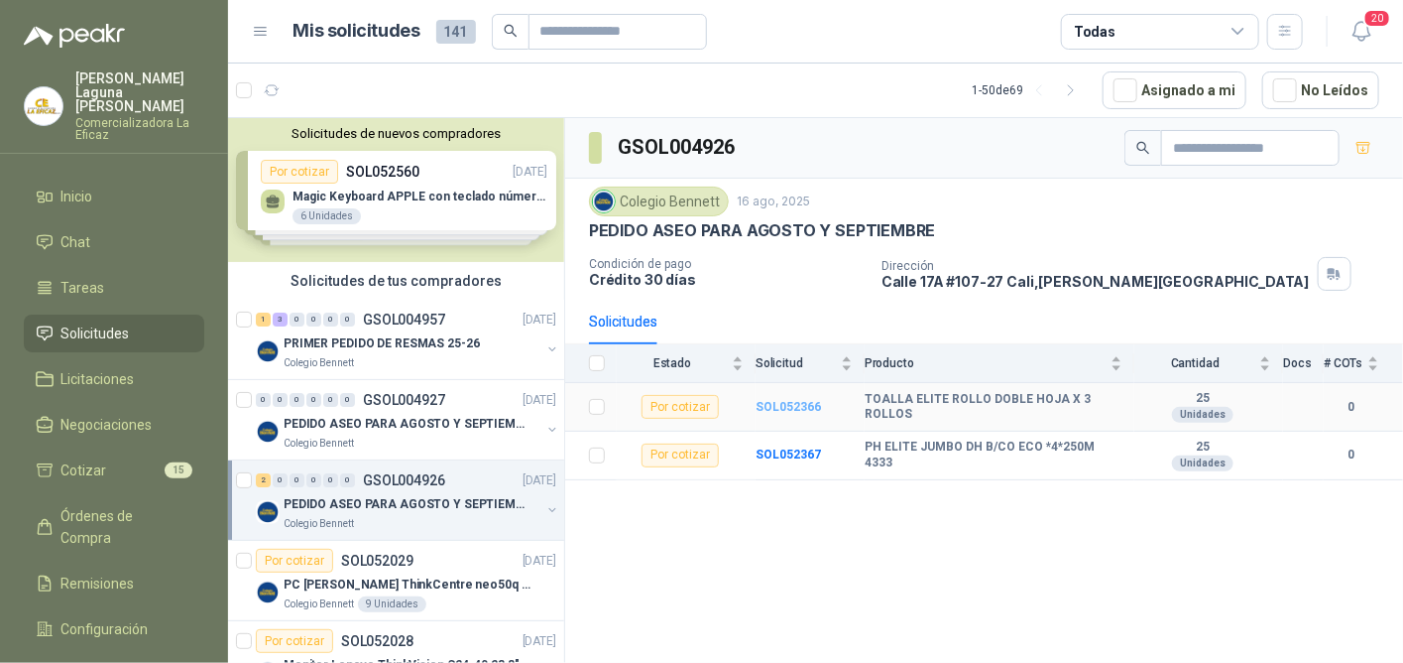
click at [771, 406] on b "SOL052366" at bounding box center [788, 407] width 65 height 14
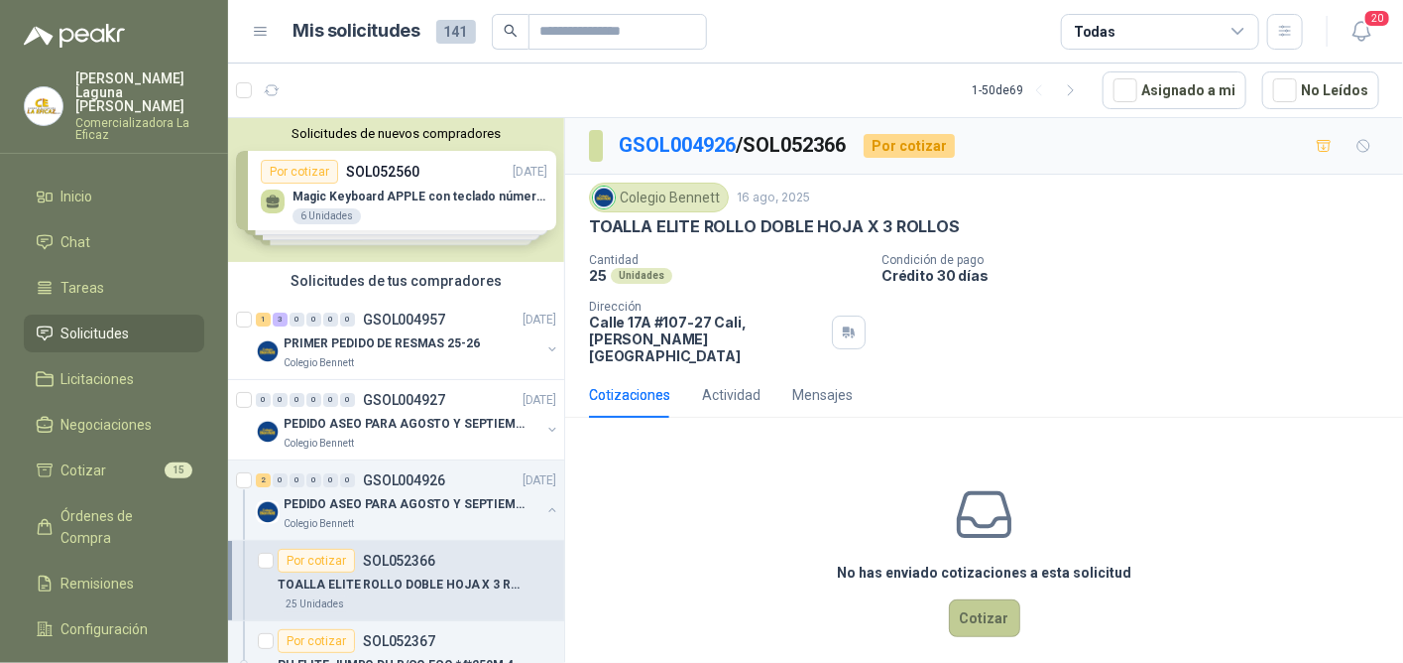
click at [986, 604] on button "Cotizar" at bounding box center [984, 618] width 71 height 38
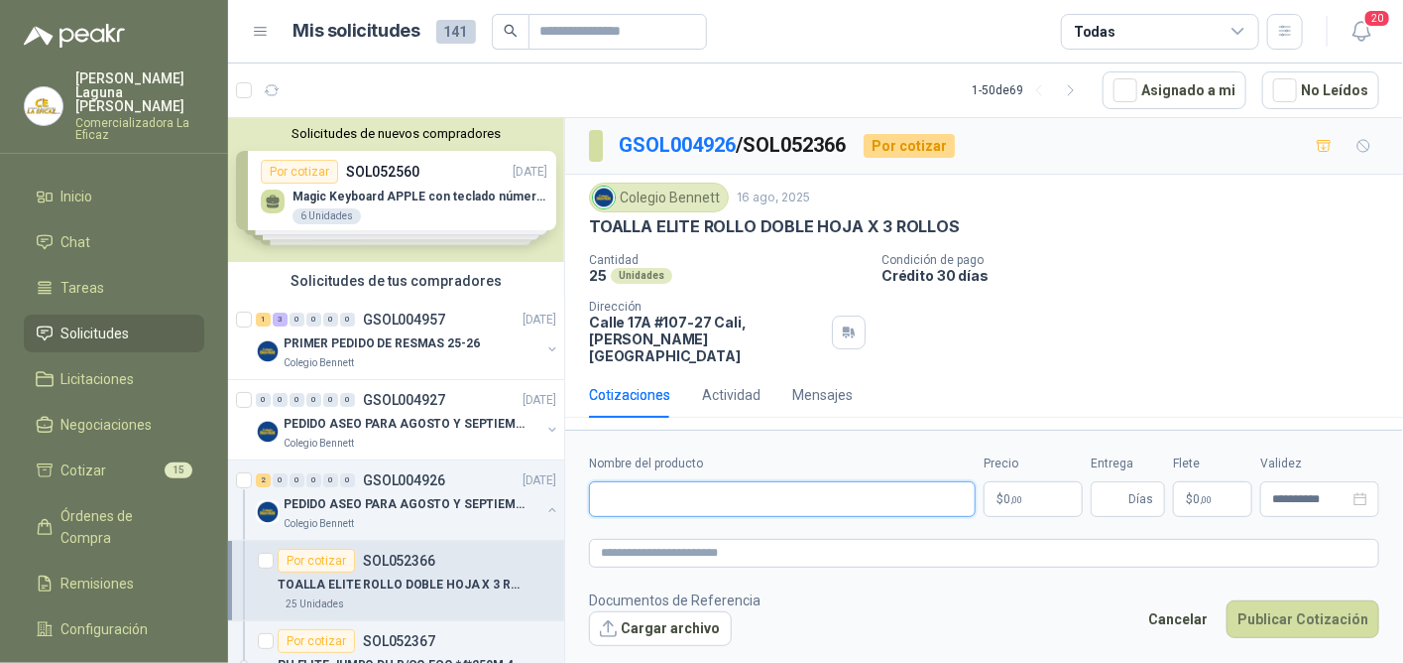
click at [800, 484] on input "Nombre del producto" at bounding box center [782, 499] width 387 height 36
type input "**********"
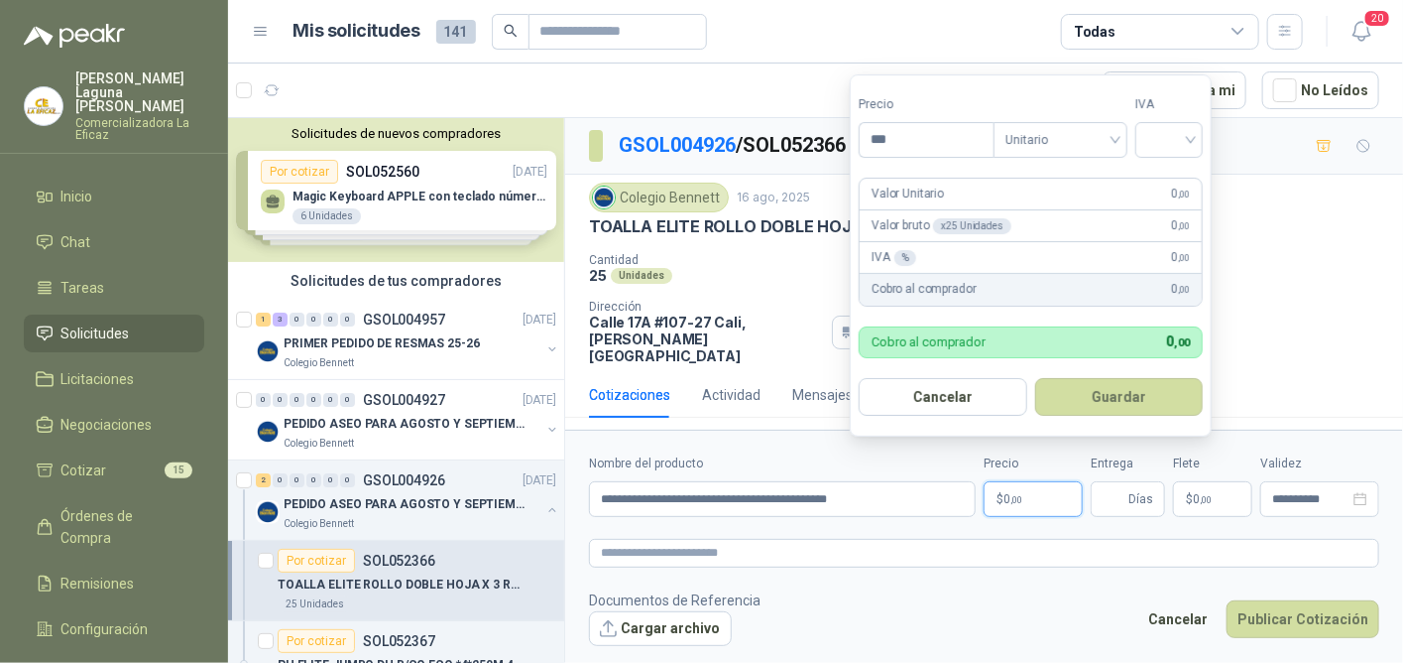
click at [1012, 481] on p "$ 0 ,00" at bounding box center [1033, 499] width 99 height 36
type input "********"
click at [1167, 139] on input "search" at bounding box center [1171, 138] width 44 height 30
click at [1167, 176] on div "19%" at bounding box center [1174, 183] width 37 height 22
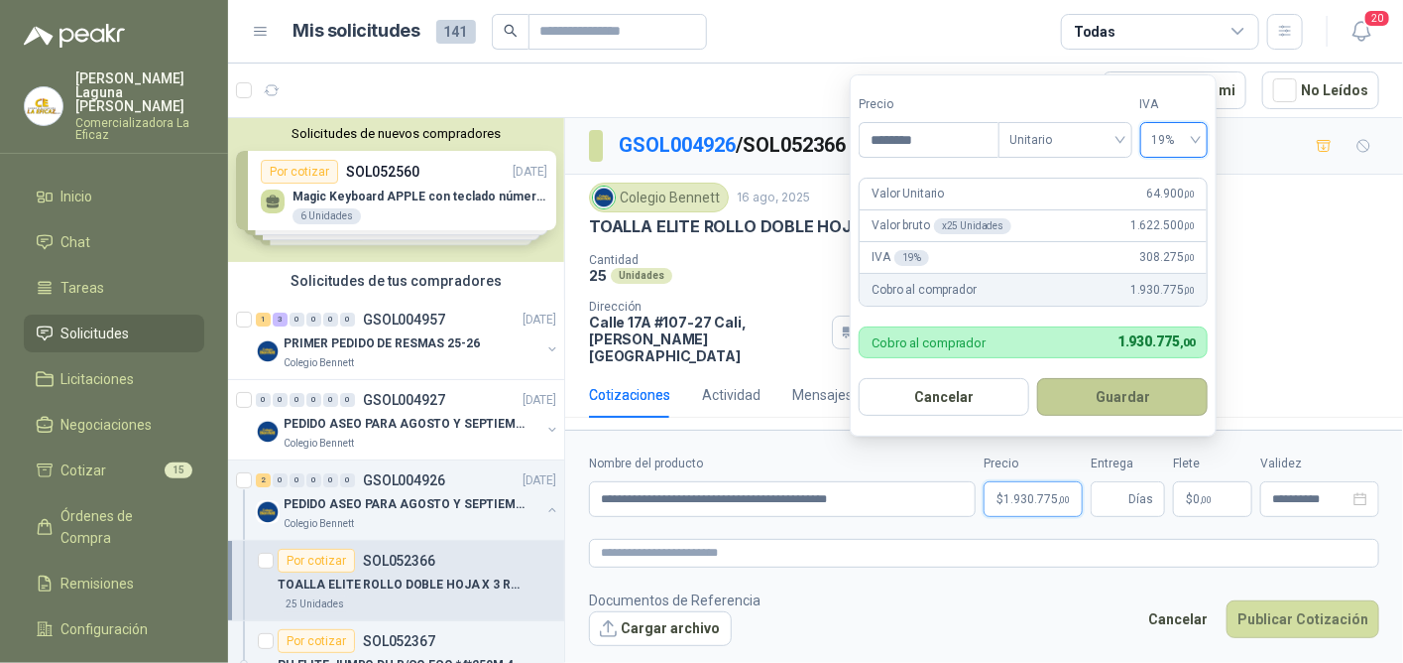
click at [1124, 396] on button "Guardar" at bounding box center [1122, 397] width 171 height 38
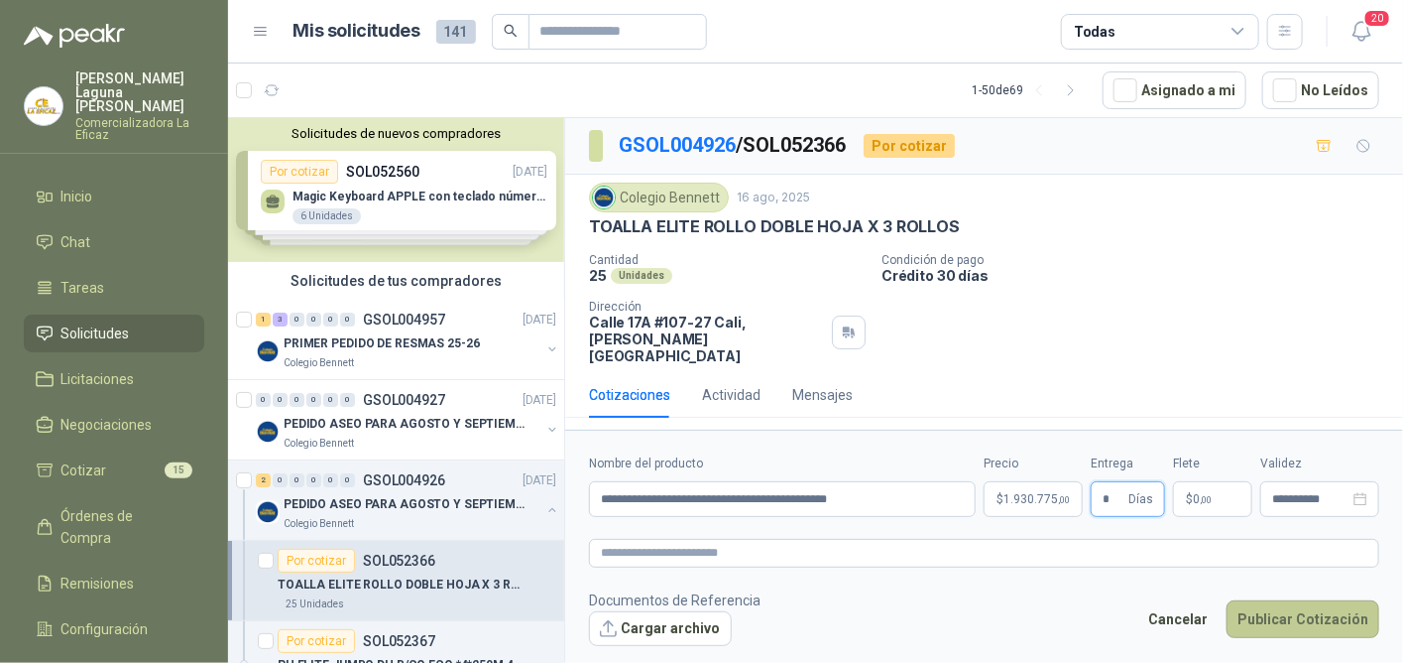
type input "*"
click at [1313, 606] on button "Publicar Cotización" at bounding box center [1303, 619] width 153 height 38
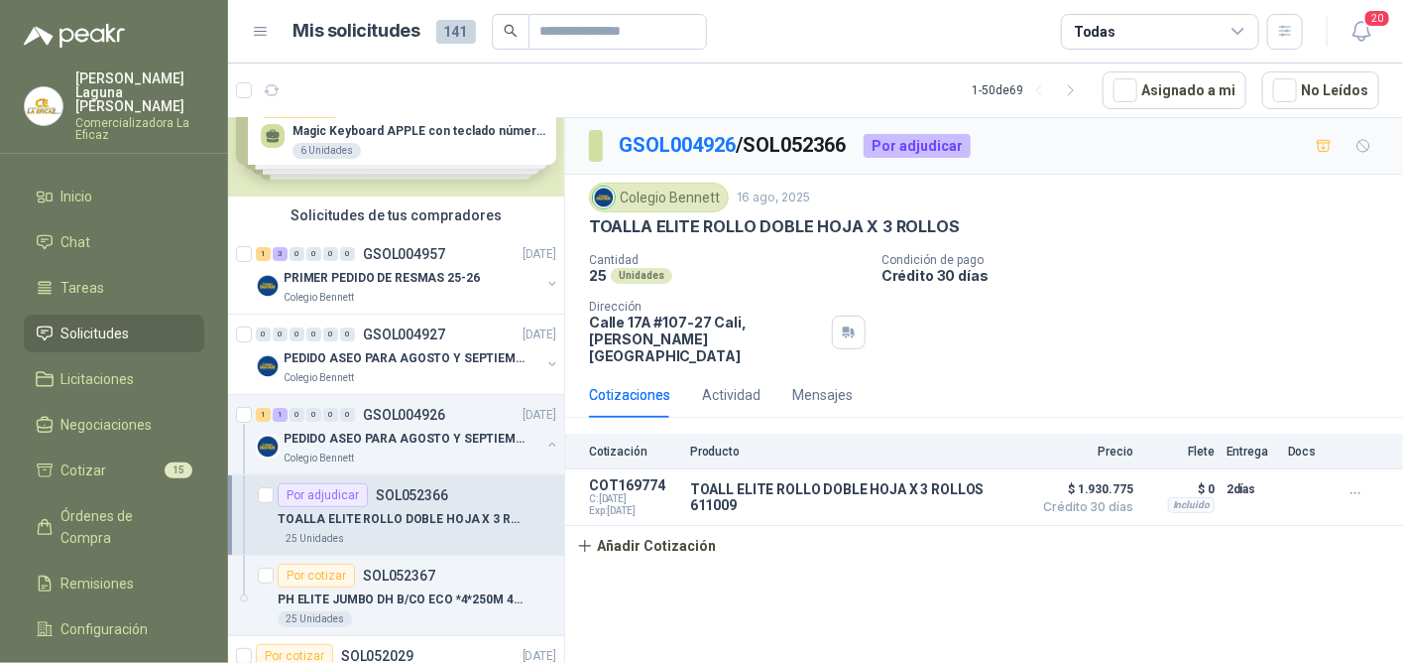
scroll to position [99, 0]
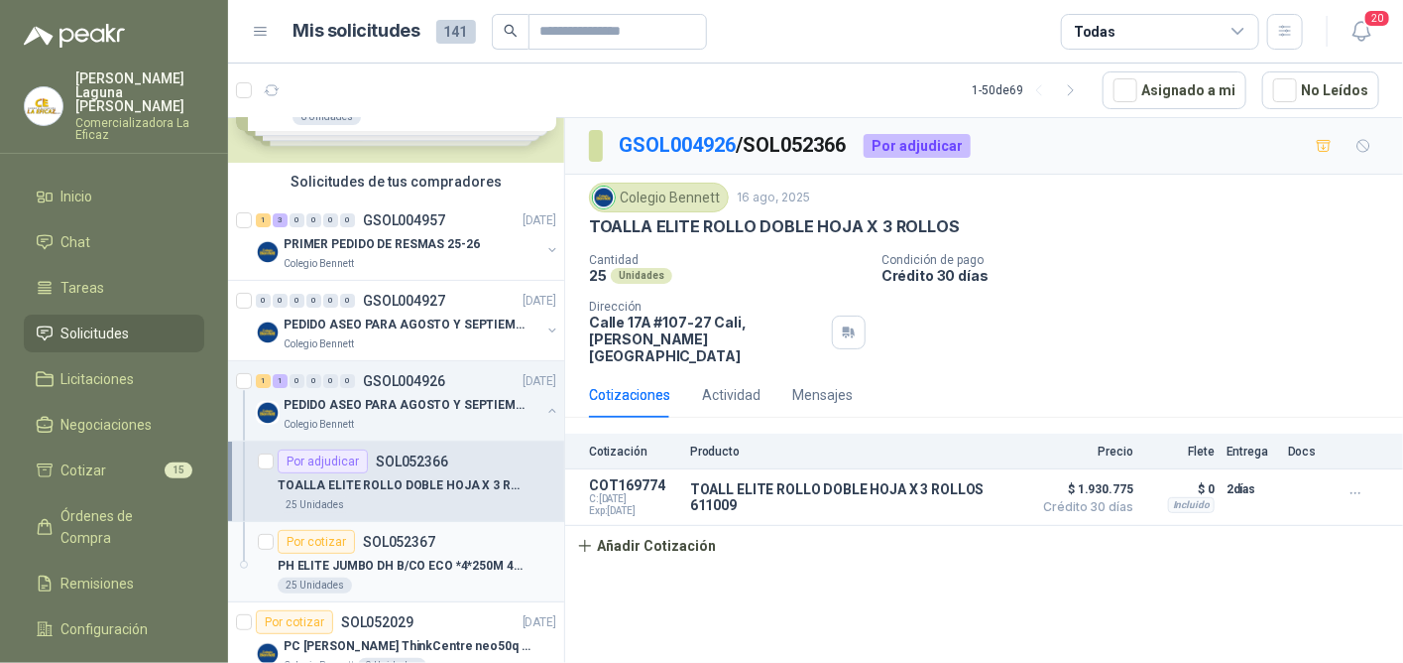
click at [415, 548] on div "Por cotizar SOL052367" at bounding box center [357, 542] width 158 height 24
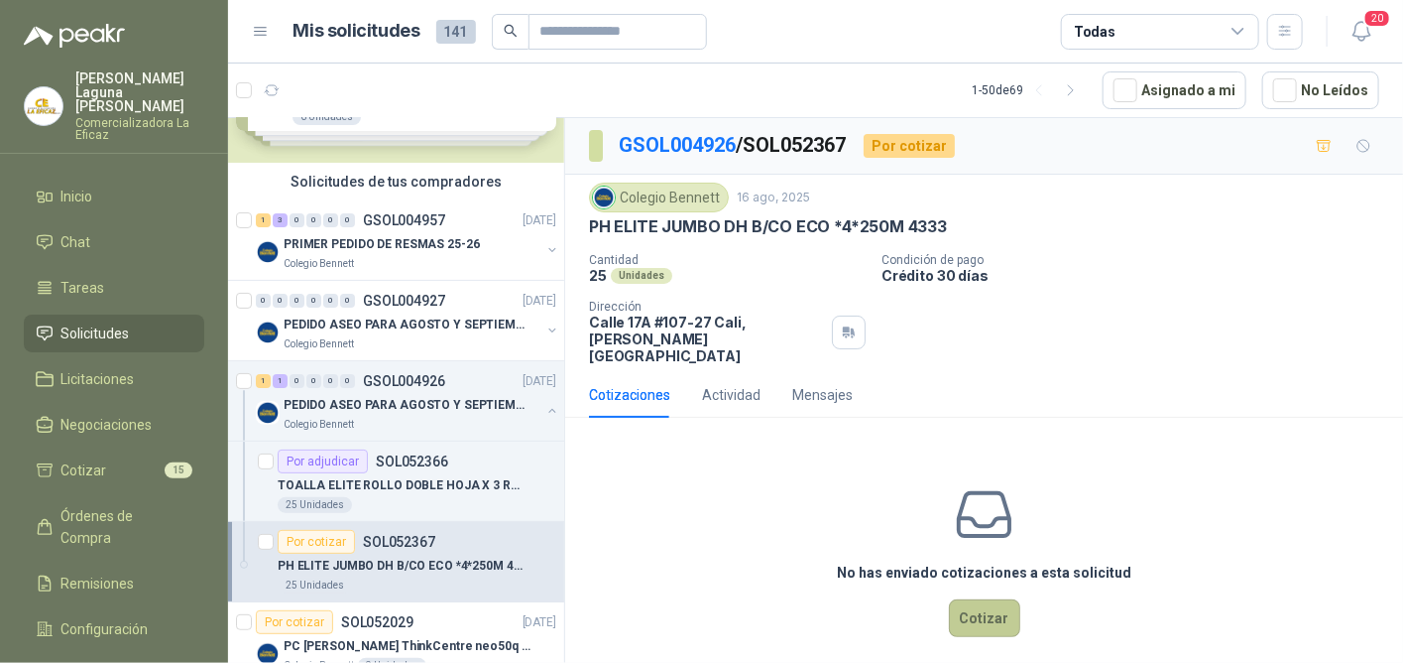
click at [988, 601] on button "Cotizar" at bounding box center [984, 618] width 71 height 38
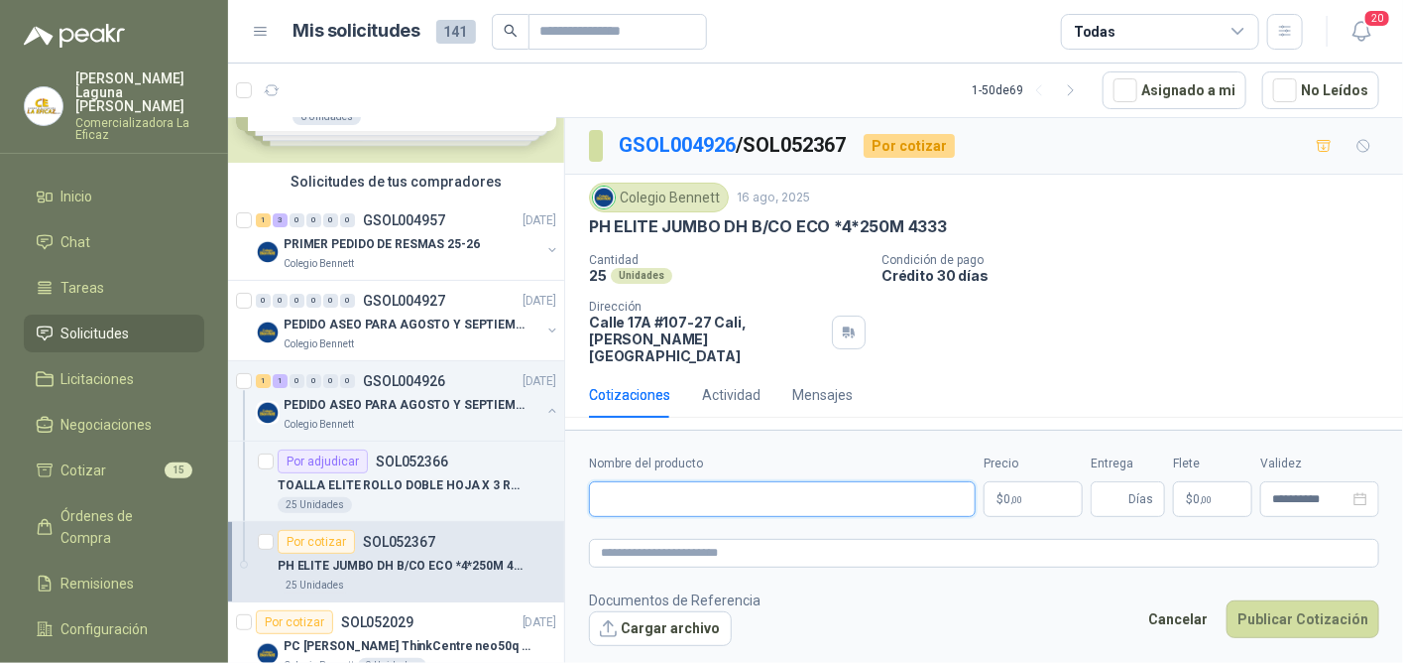
click at [658, 481] on input "Nombre del producto" at bounding box center [782, 499] width 387 height 36
type input "**********"
click at [1016, 494] on span ",00" at bounding box center [1017, 499] width 12 height 11
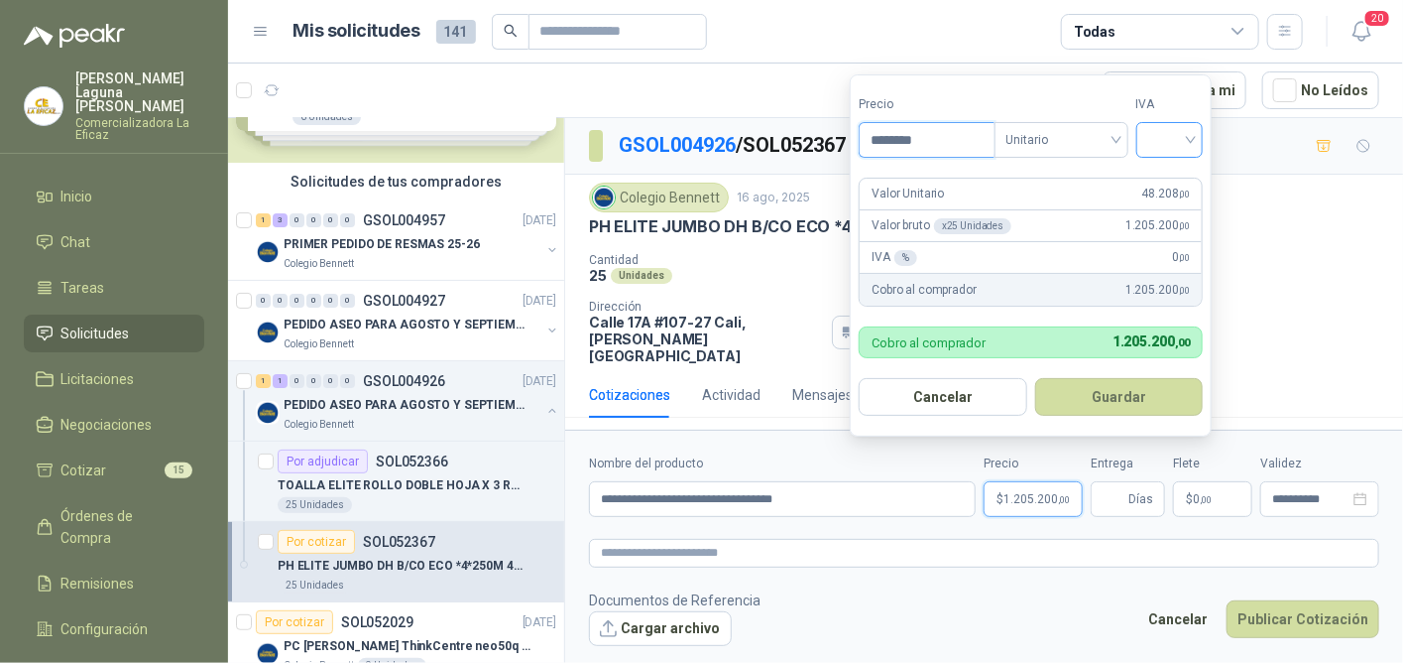
type input "********"
click at [1169, 130] on input "search" at bounding box center [1171, 138] width 44 height 30
click at [1182, 182] on div "19%" at bounding box center [1174, 183] width 37 height 22
click at [1114, 397] on button "Guardar" at bounding box center [1122, 397] width 171 height 38
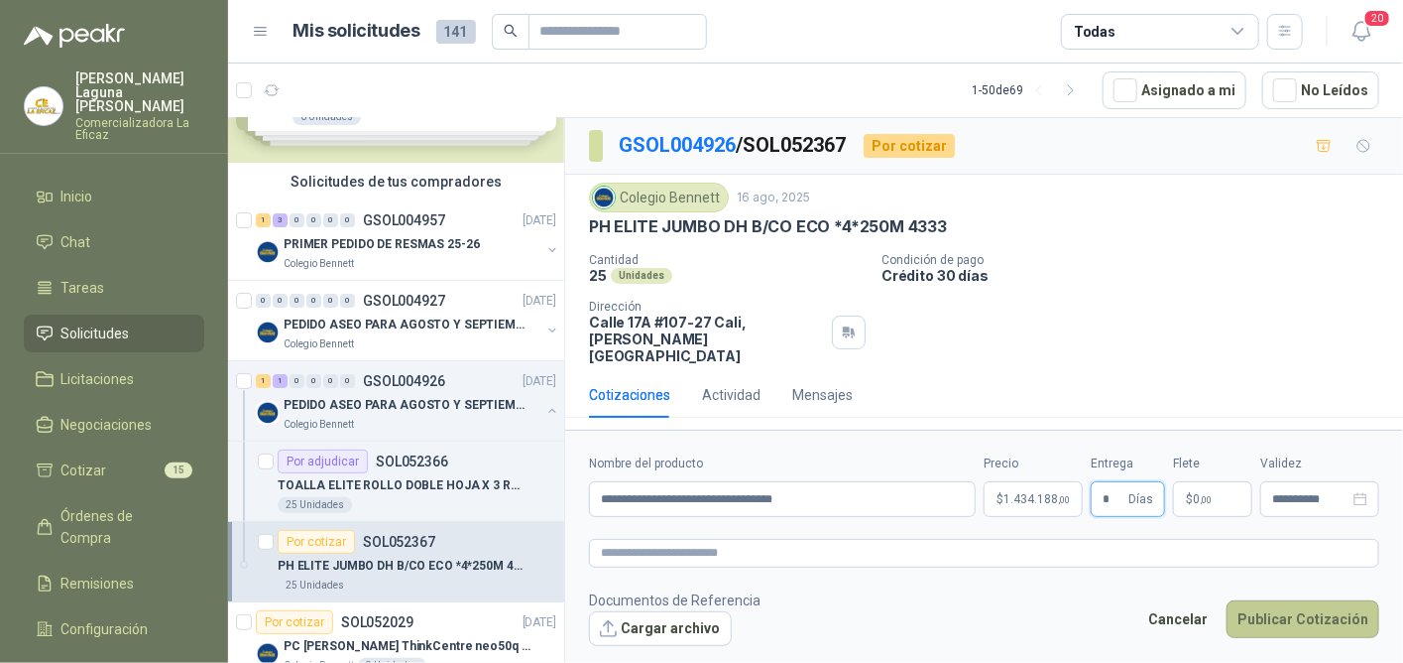
type input "*"
click at [1286, 600] on button "Publicar Cotización" at bounding box center [1303, 619] width 153 height 38
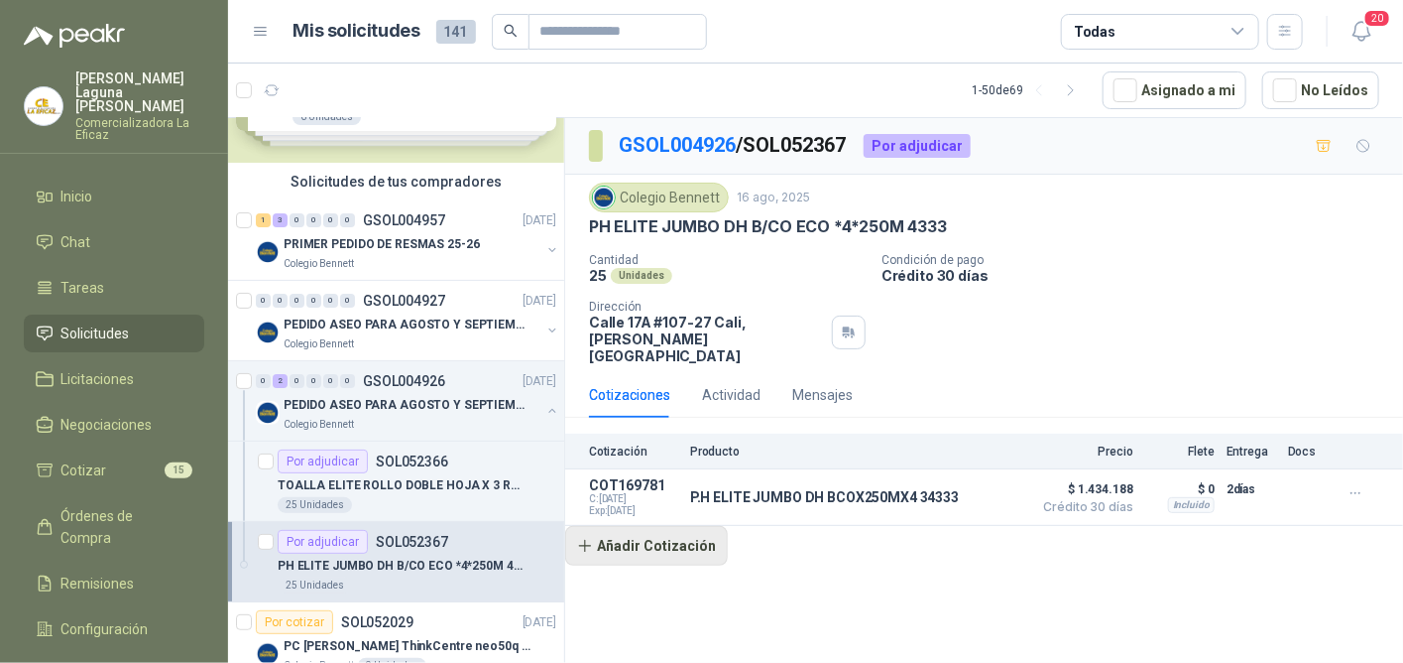
click at [642, 528] on button "Añadir Cotización" at bounding box center [646, 546] width 163 height 40
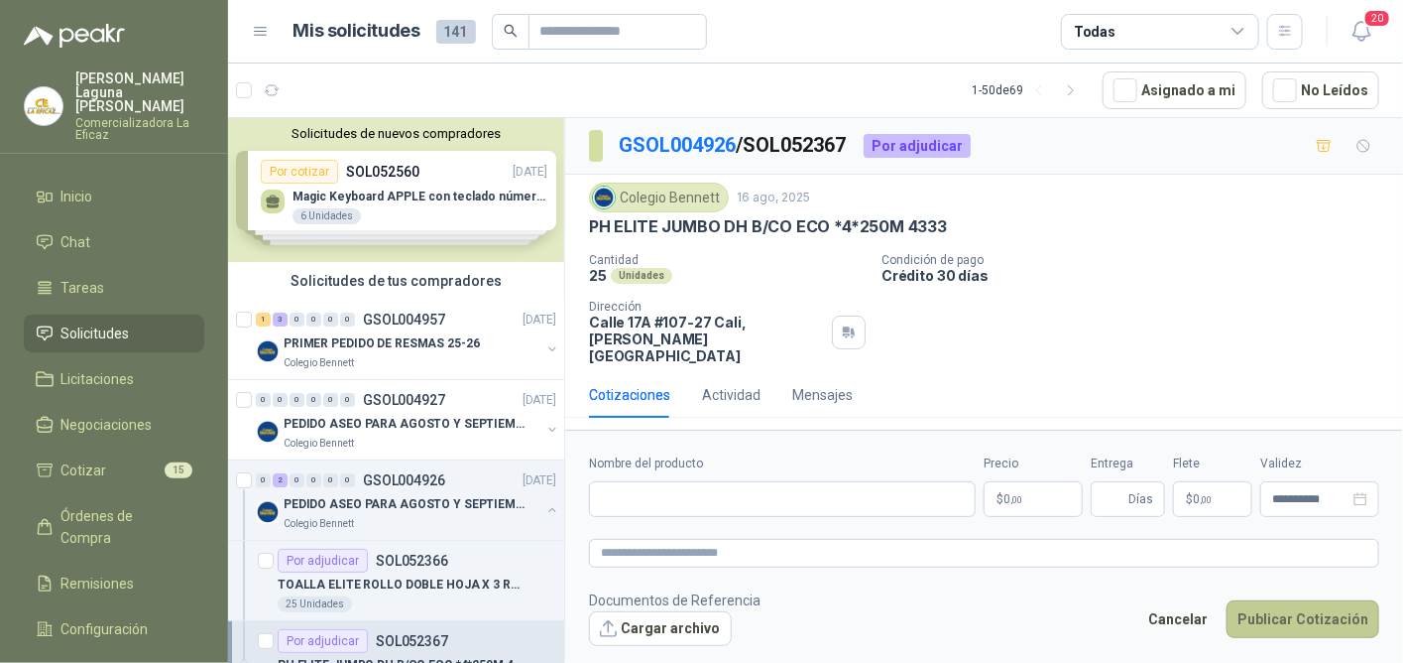
click at [1308, 612] on button "Publicar Cotización" at bounding box center [1303, 619] width 153 height 38
